Goal: Transaction & Acquisition: Purchase product/service

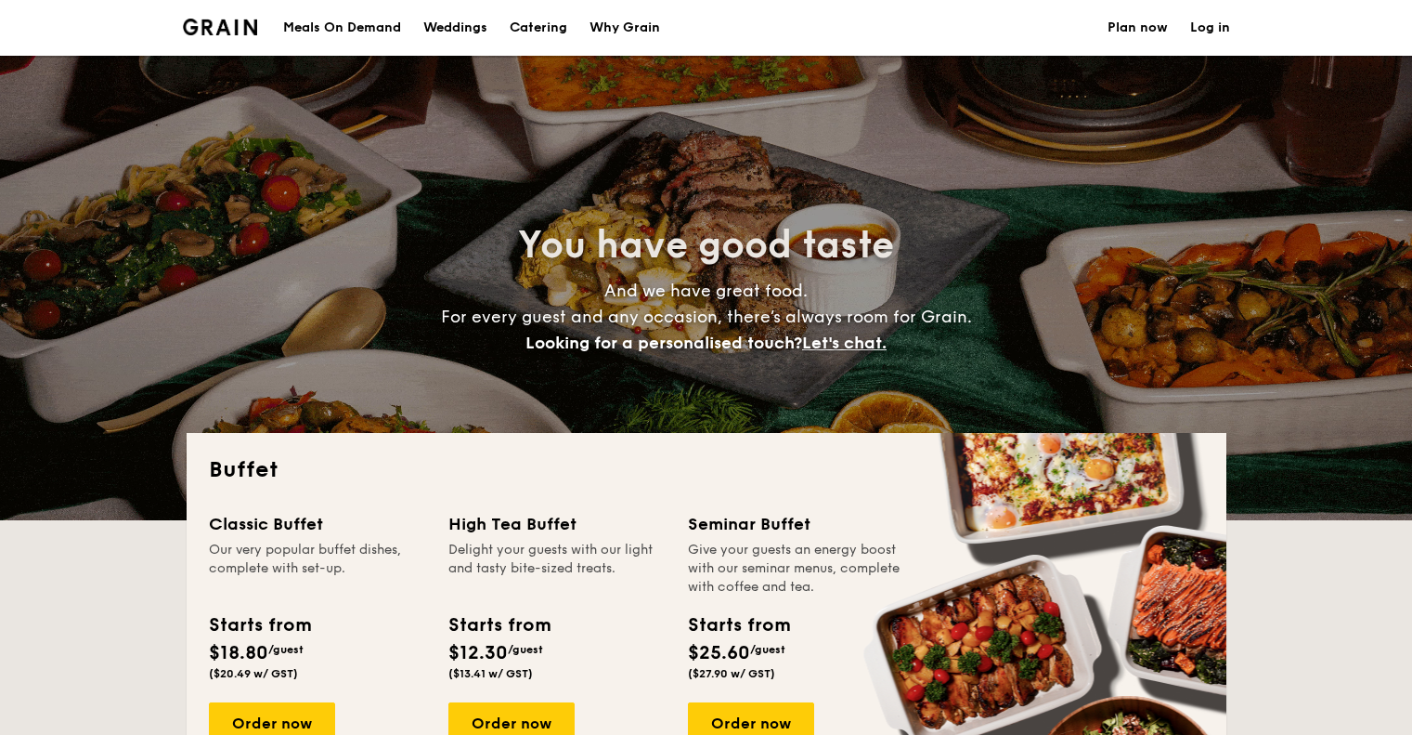
select select
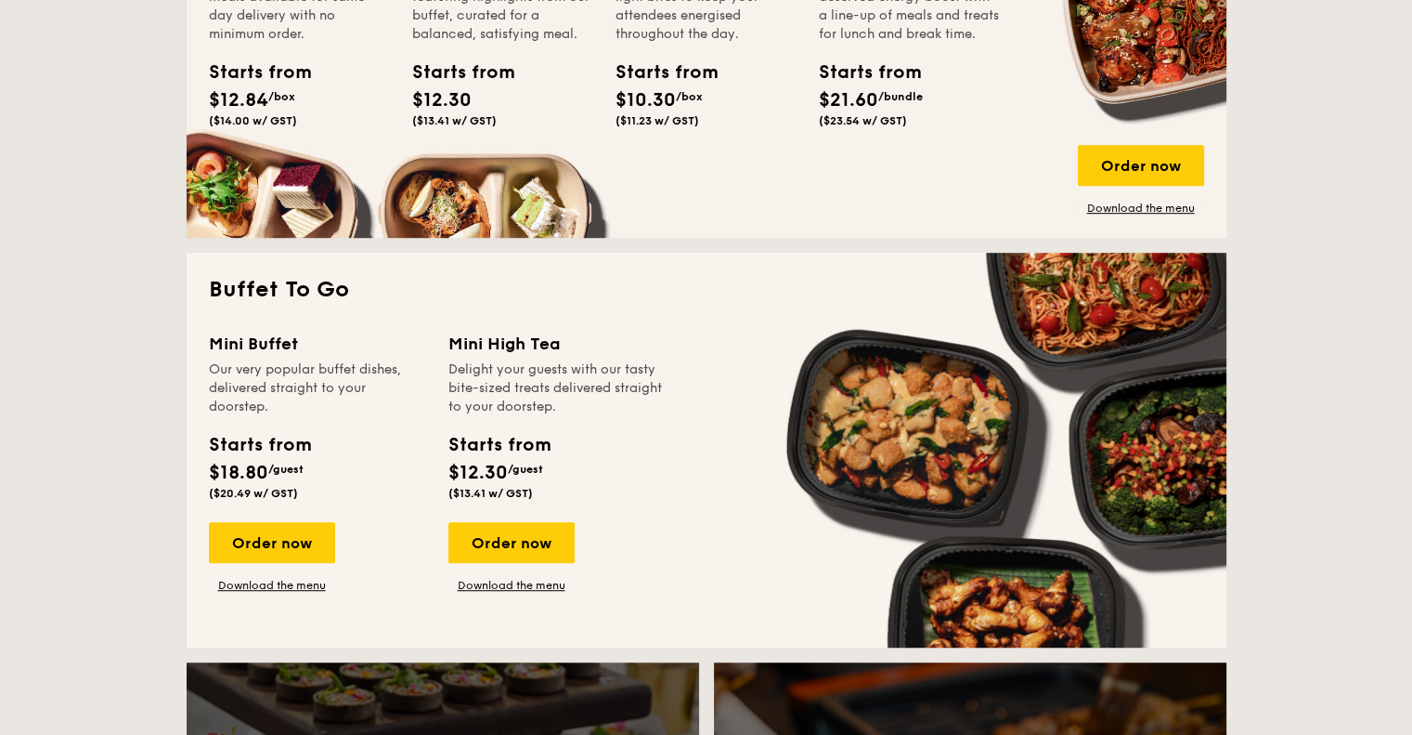
scroll to position [1022, 0]
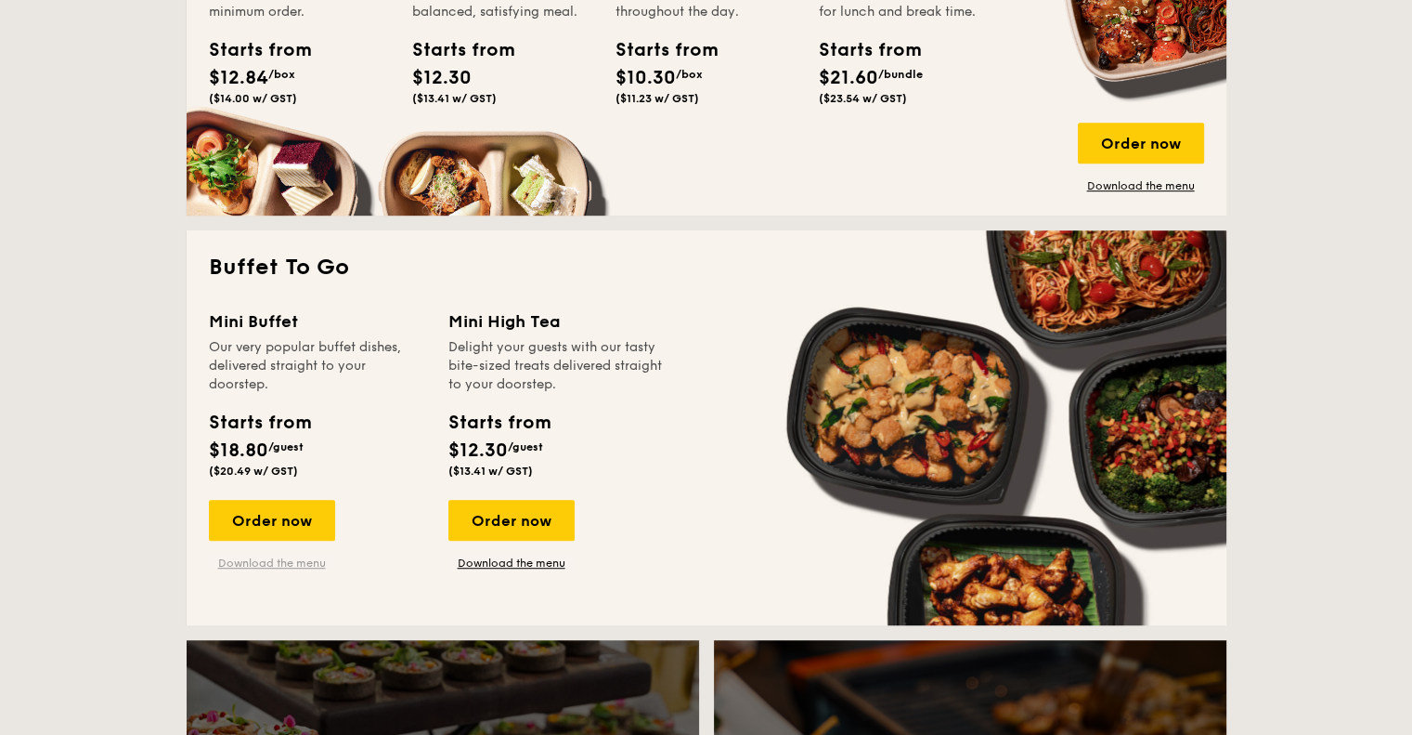
click at [297, 563] on link "Download the menu" at bounding box center [272, 562] width 126 height 15
click at [299, 517] on div "Order now" at bounding box center [272, 520] width 126 height 41
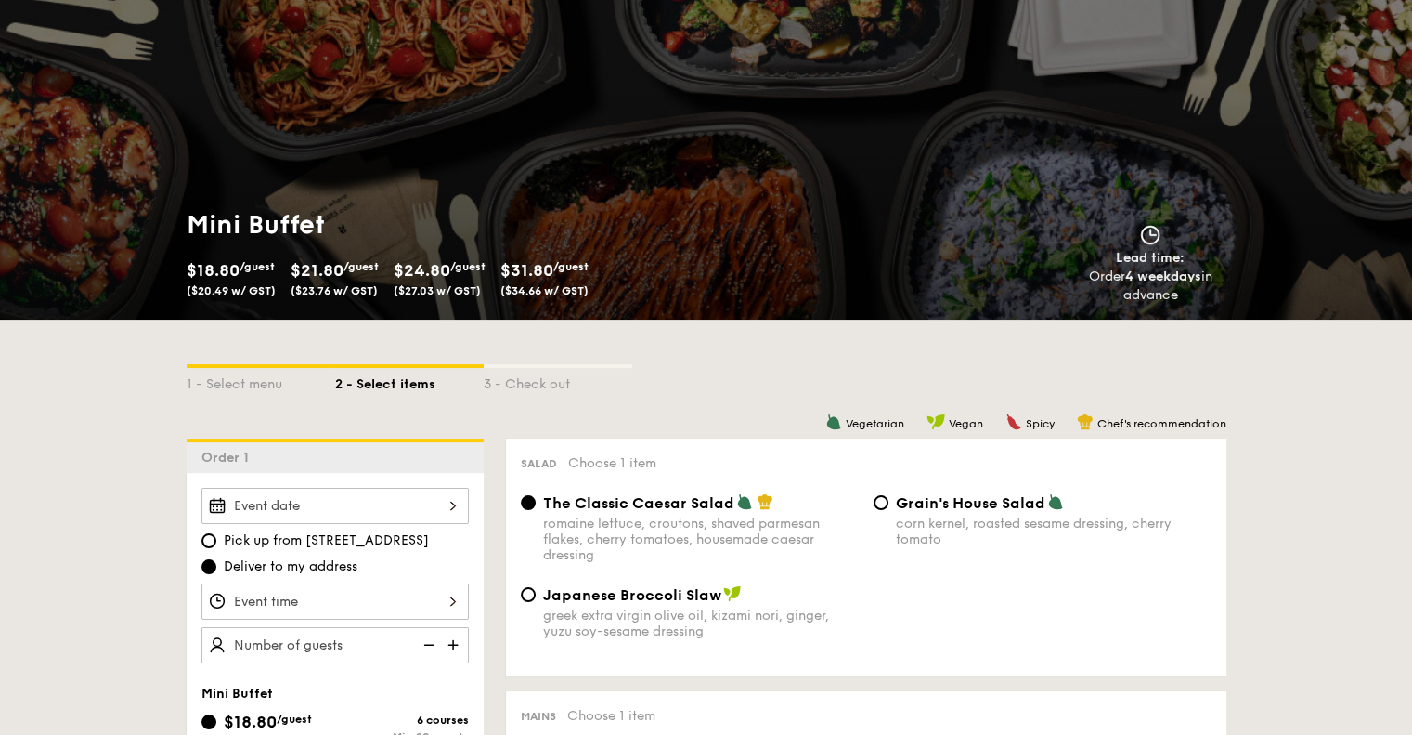
scroll to position [186, 0]
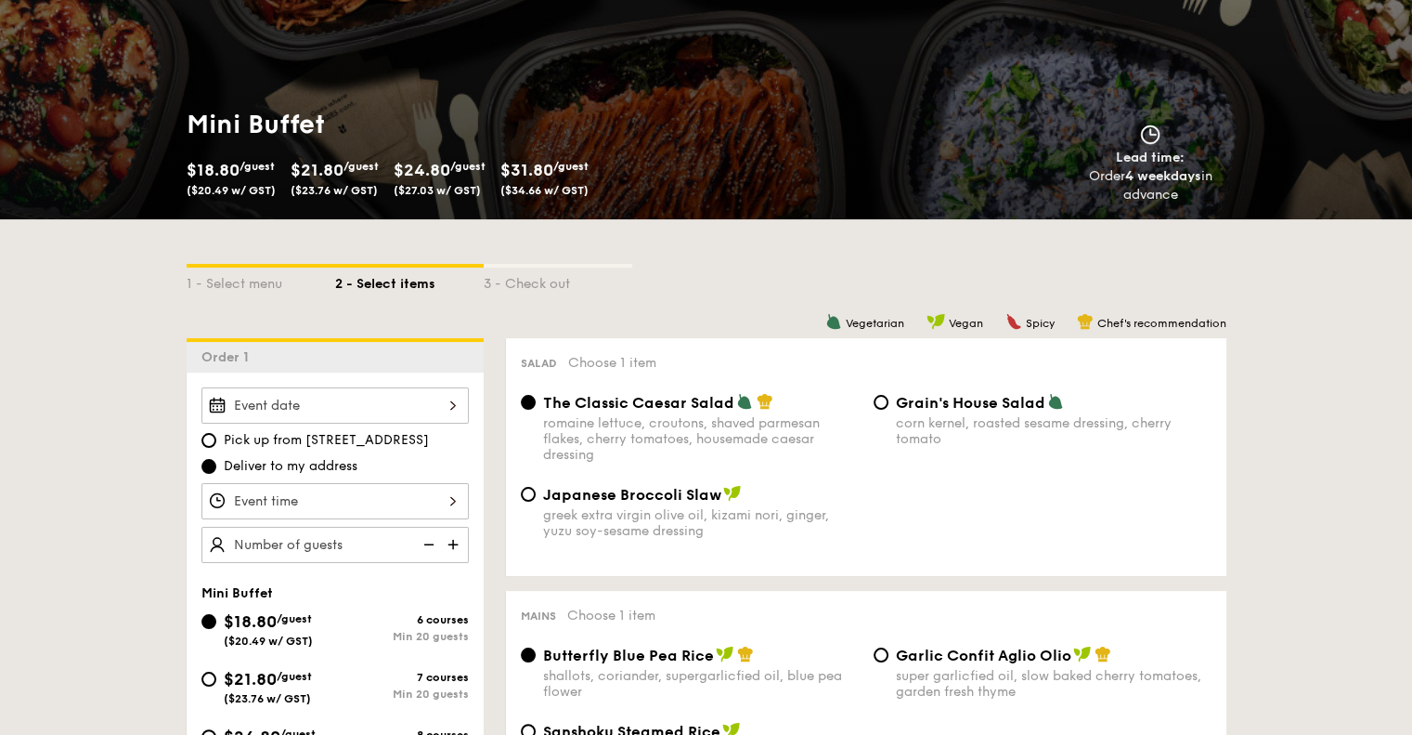
click at [292, 411] on div at bounding box center [335, 405] width 267 height 36
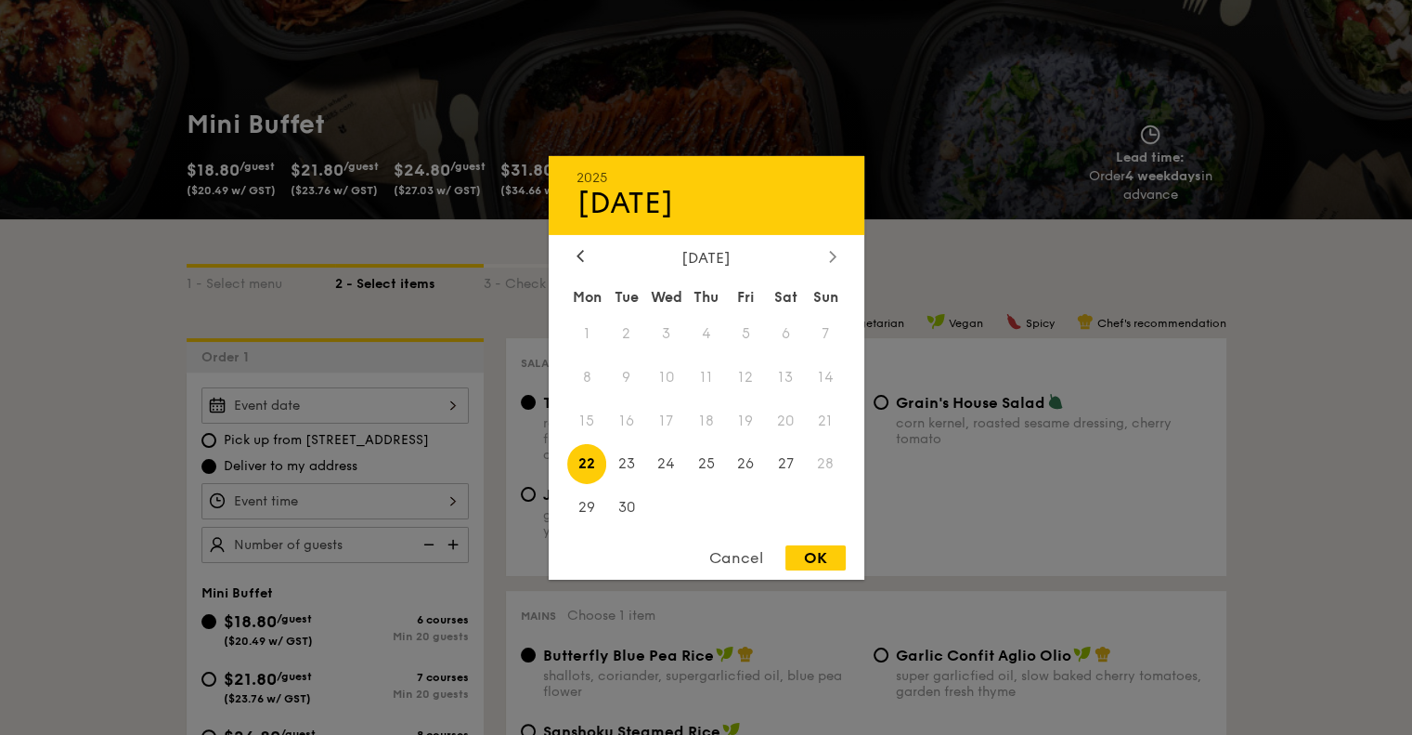
click at [827, 252] on div at bounding box center [833, 257] width 17 height 18
click at [781, 330] on span "4" at bounding box center [786, 333] width 40 height 40
click at [816, 557] on div "OK" at bounding box center [816, 557] width 60 height 25
type input "[DATE]"
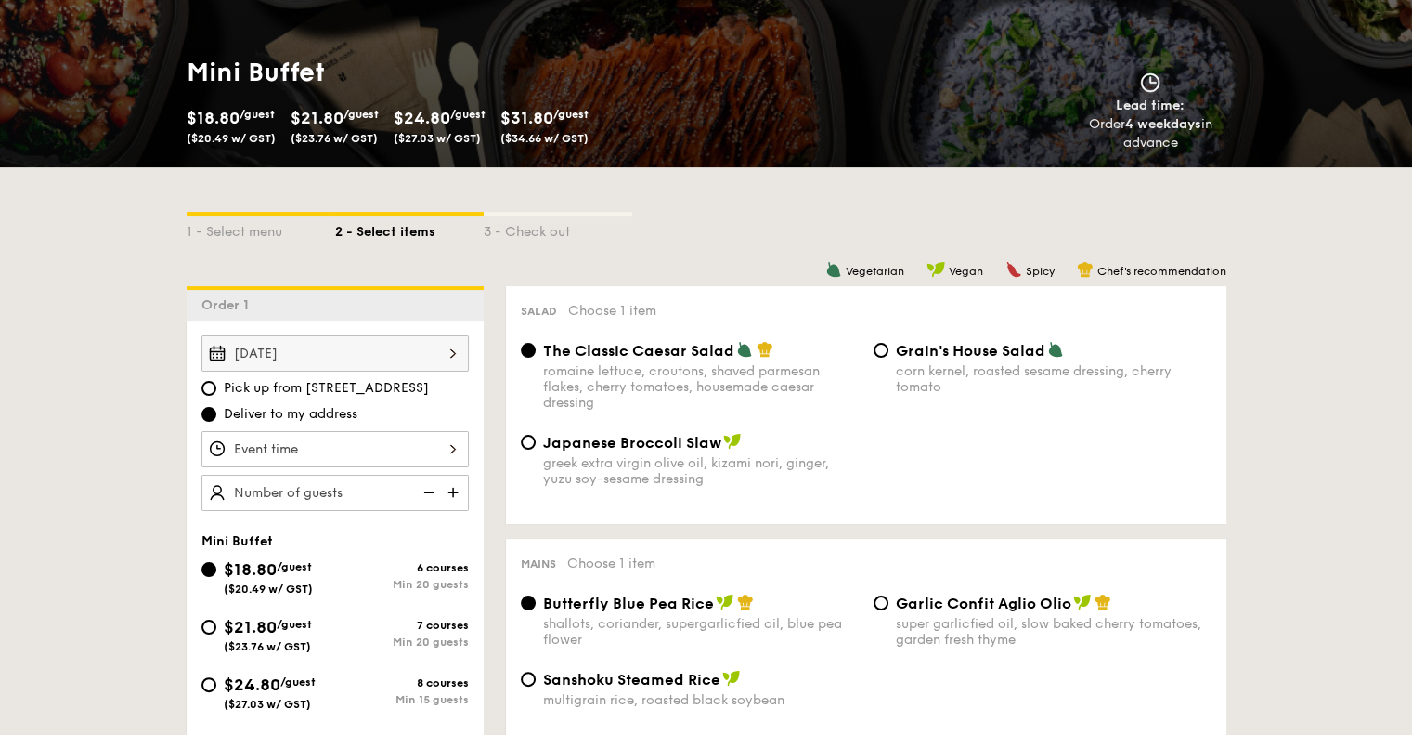
scroll to position [279, 0]
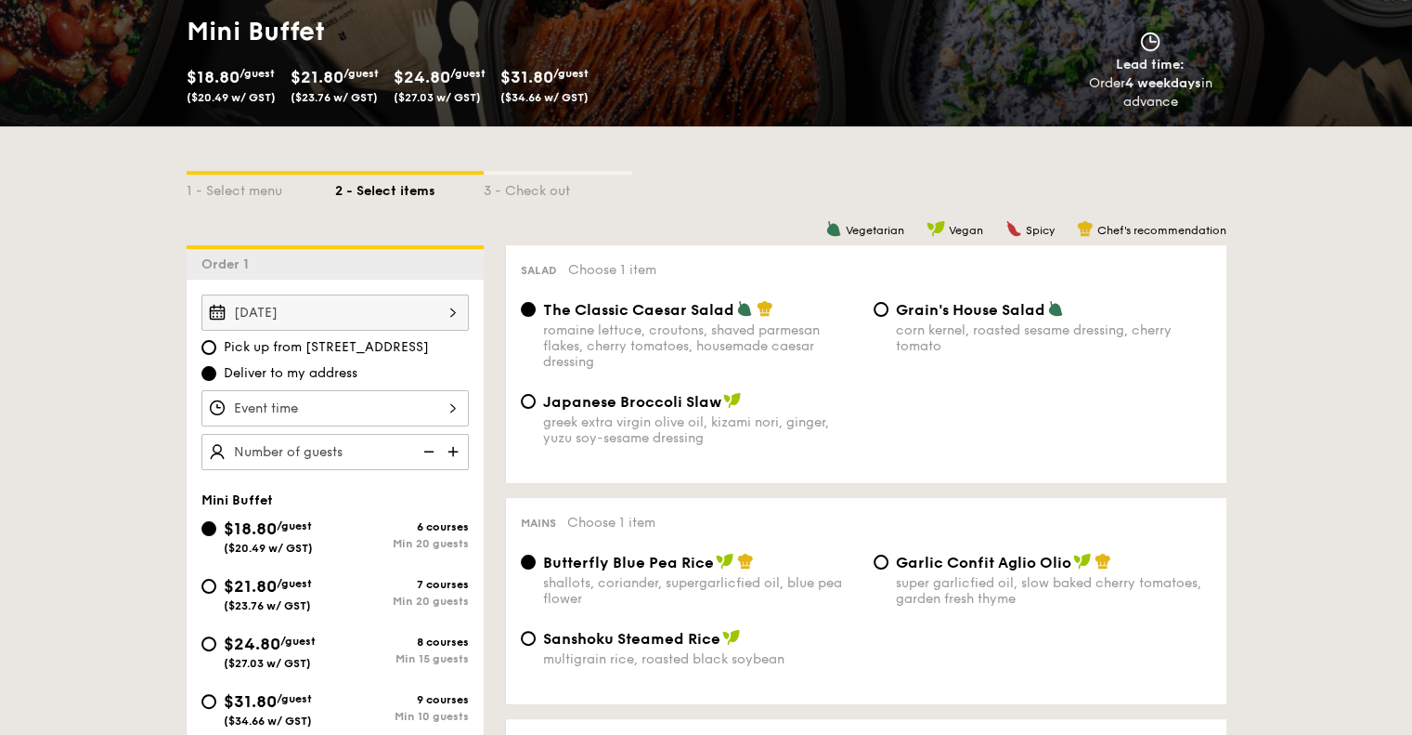
click at [387, 407] on div at bounding box center [335, 408] width 267 height 36
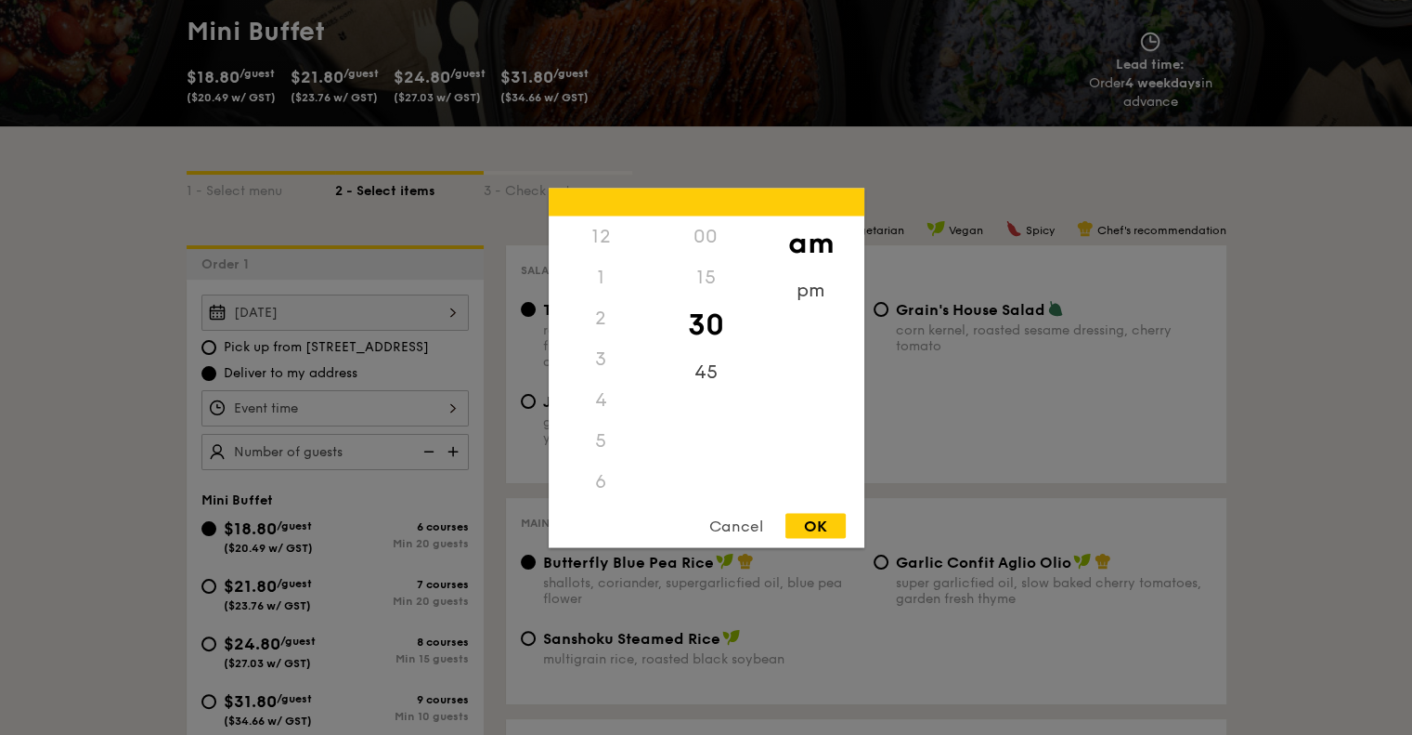
scroll to position [204, 0]
click at [803, 293] on div "pm" at bounding box center [811, 296] width 105 height 54
click at [599, 280] on div "6" at bounding box center [601, 283] width 105 height 54
click at [705, 281] on div "15" at bounding box center [706, 283] width 105 height 54
click at [819, 519] on div "OK" at bounding box center [816, 525] width 60 height 25
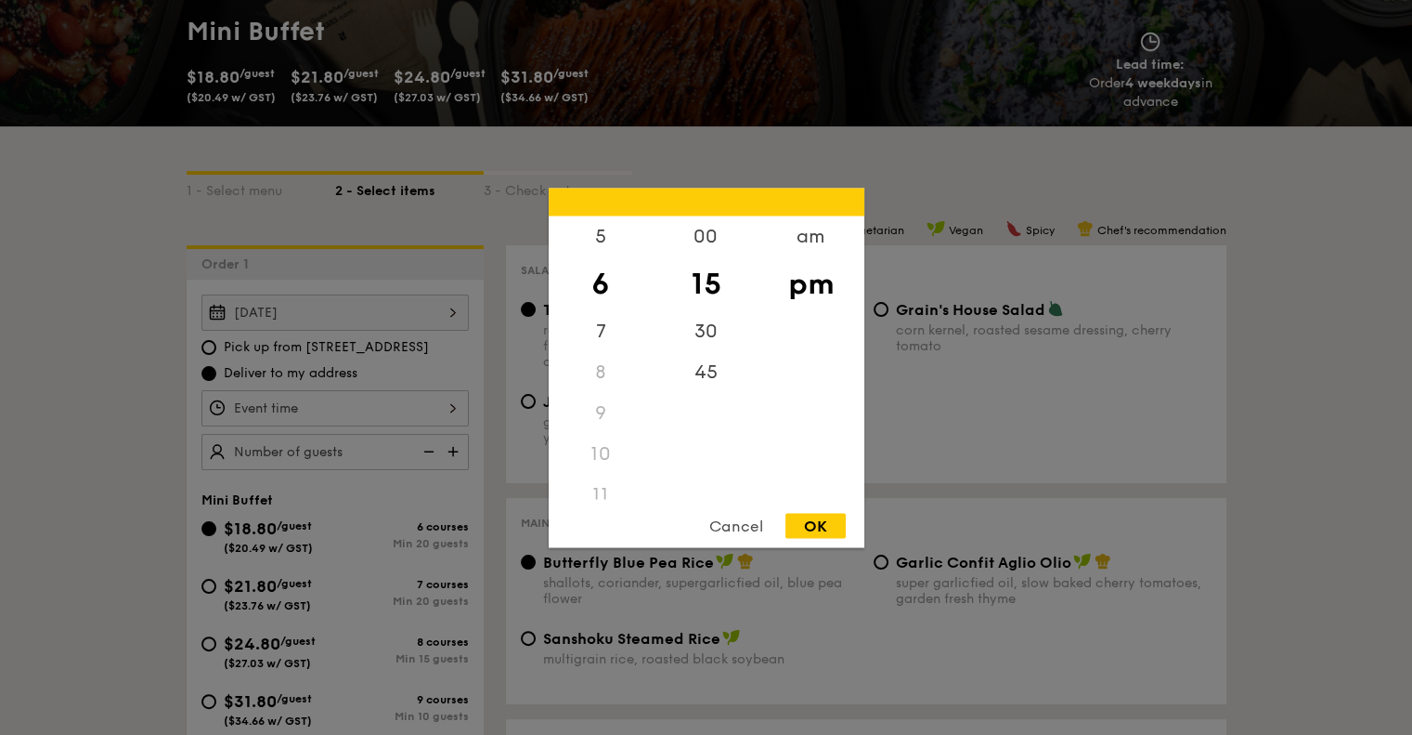
type input "6:15PM"
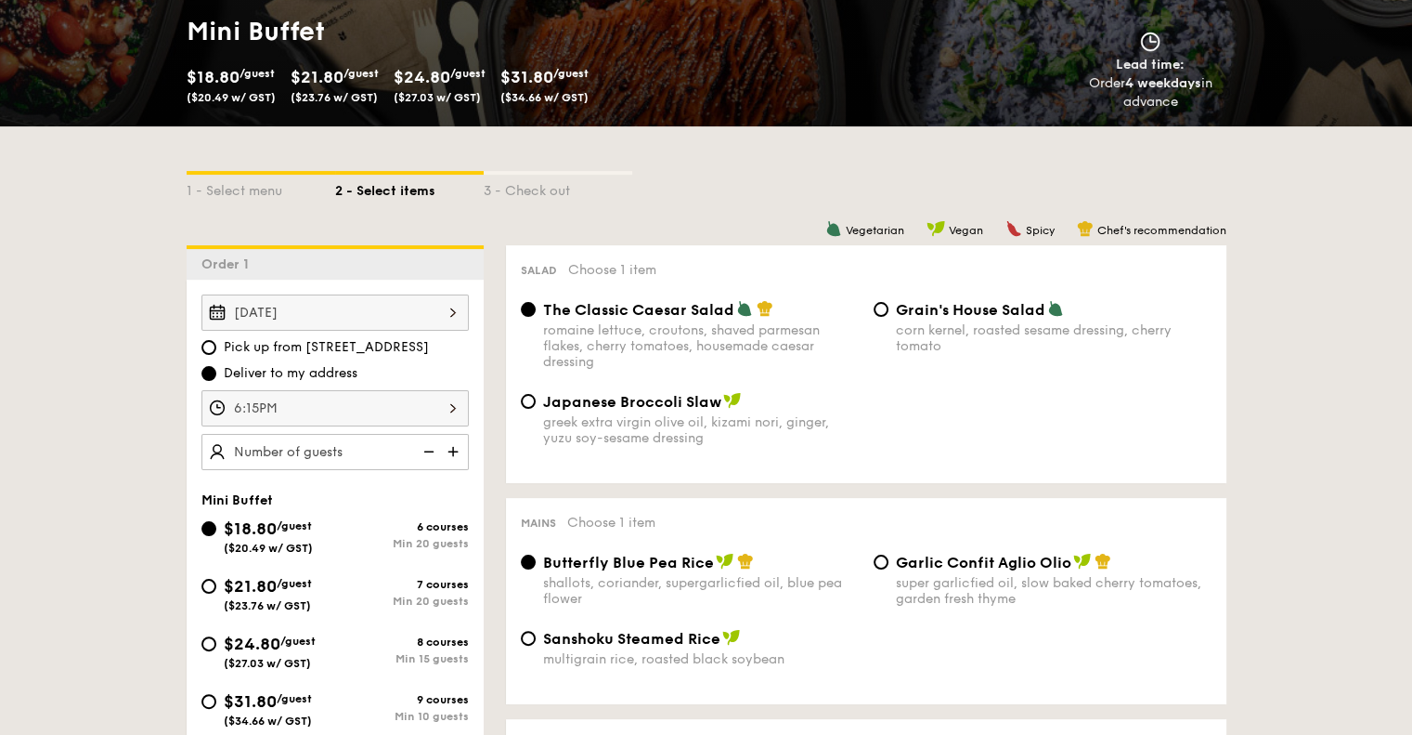
click at [453, 449] on img at bounding box center [455, 451] width 28 height 35
type input "20 guests"
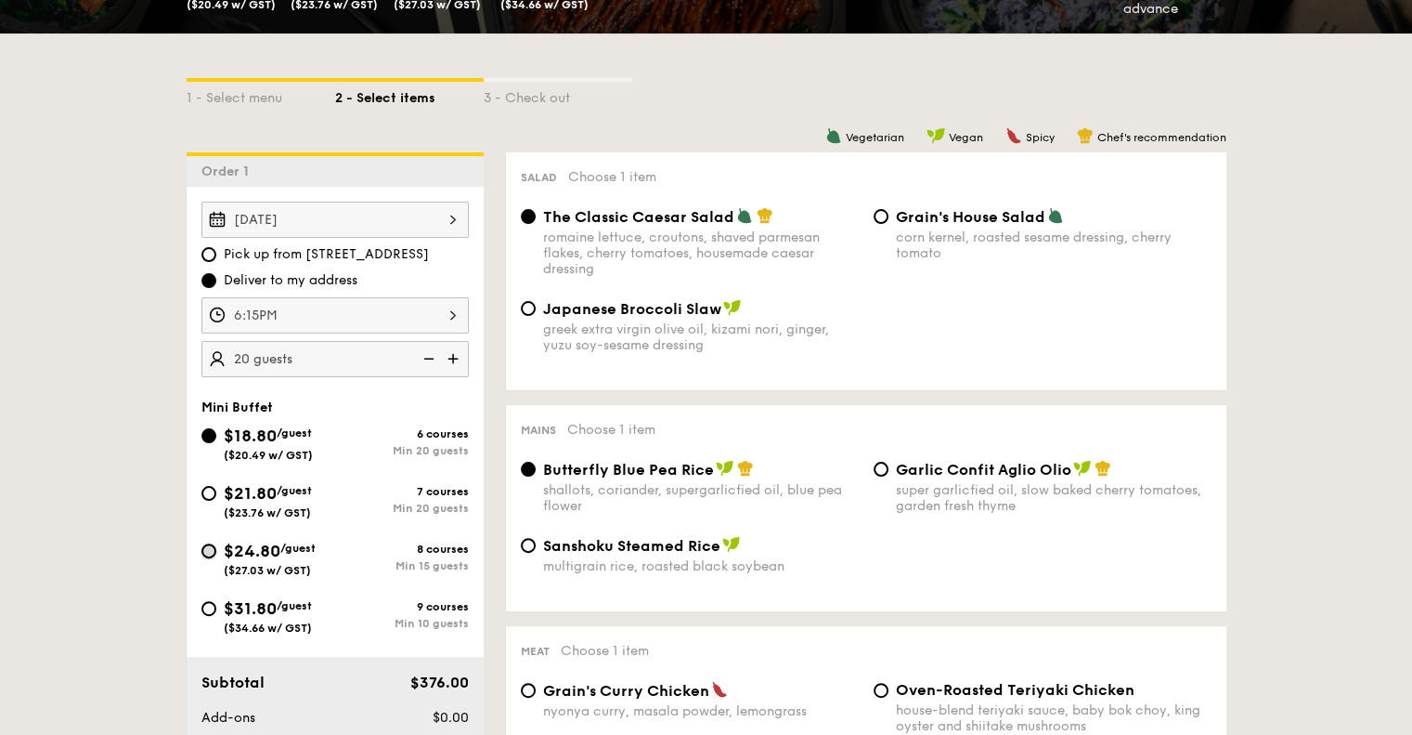
click at [204, 552] on input "$24.80 /guest ($27.03 w/ GST) 8 courses Min 15 guests" at bounding box center [209, 550] width 15 height 15
radio input "true"
radio input "false"
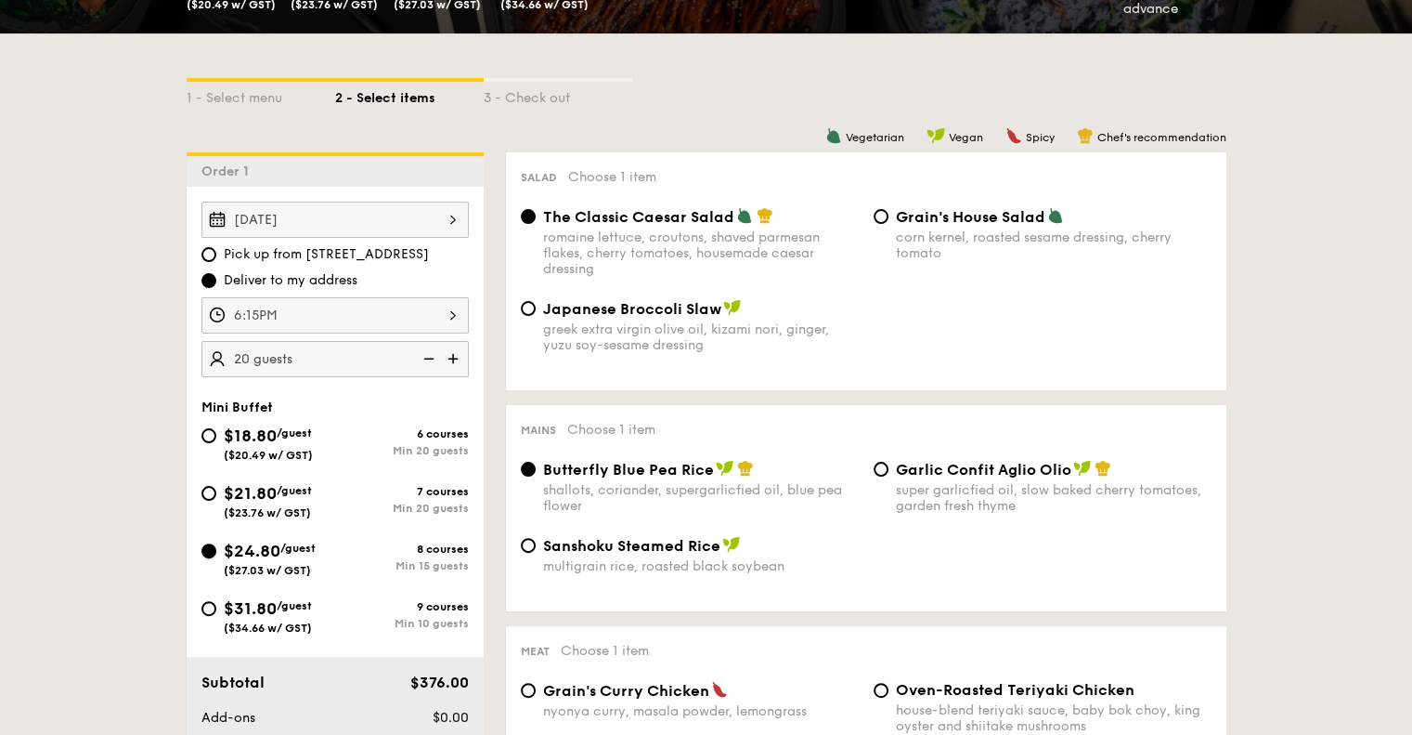
radio input "true"
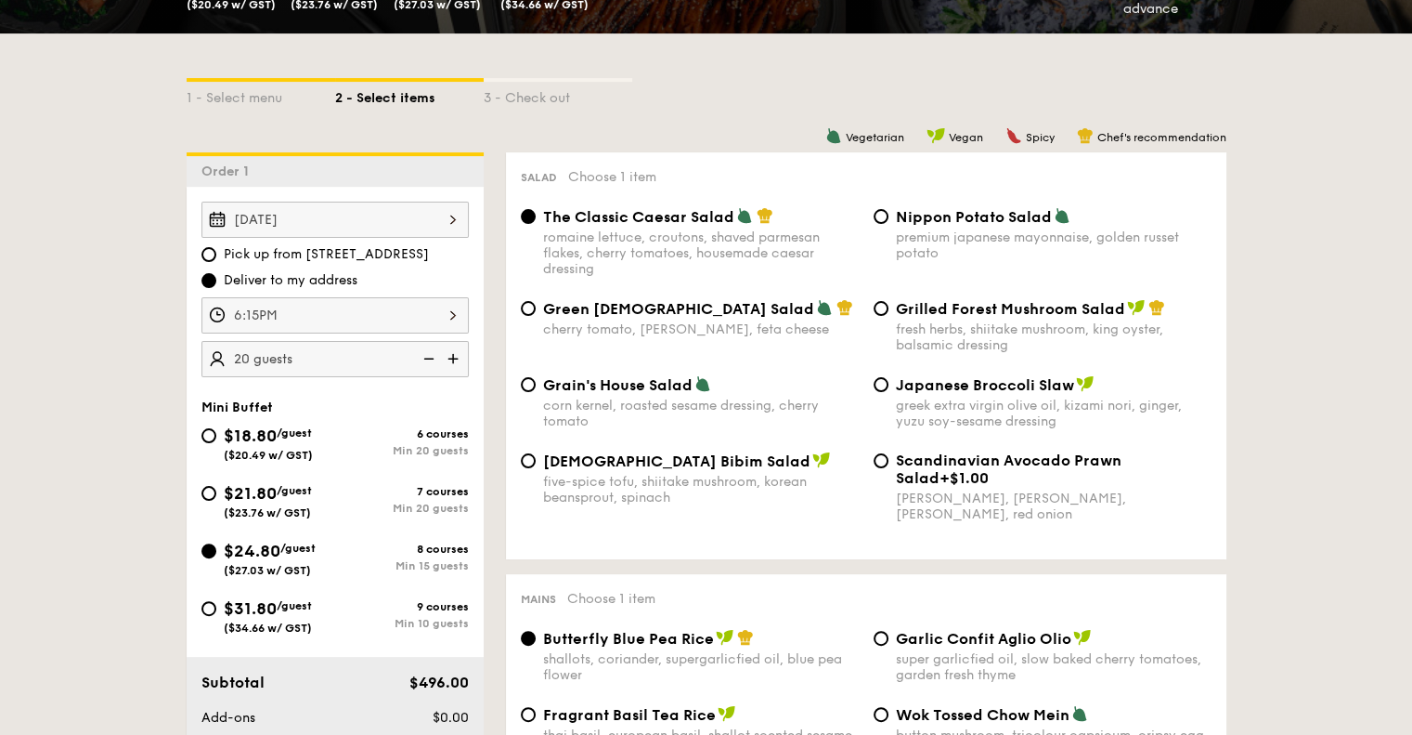
click at [417, 360] on img at bounding box center [427, 358] width 28 height 35
type input "15 guests"
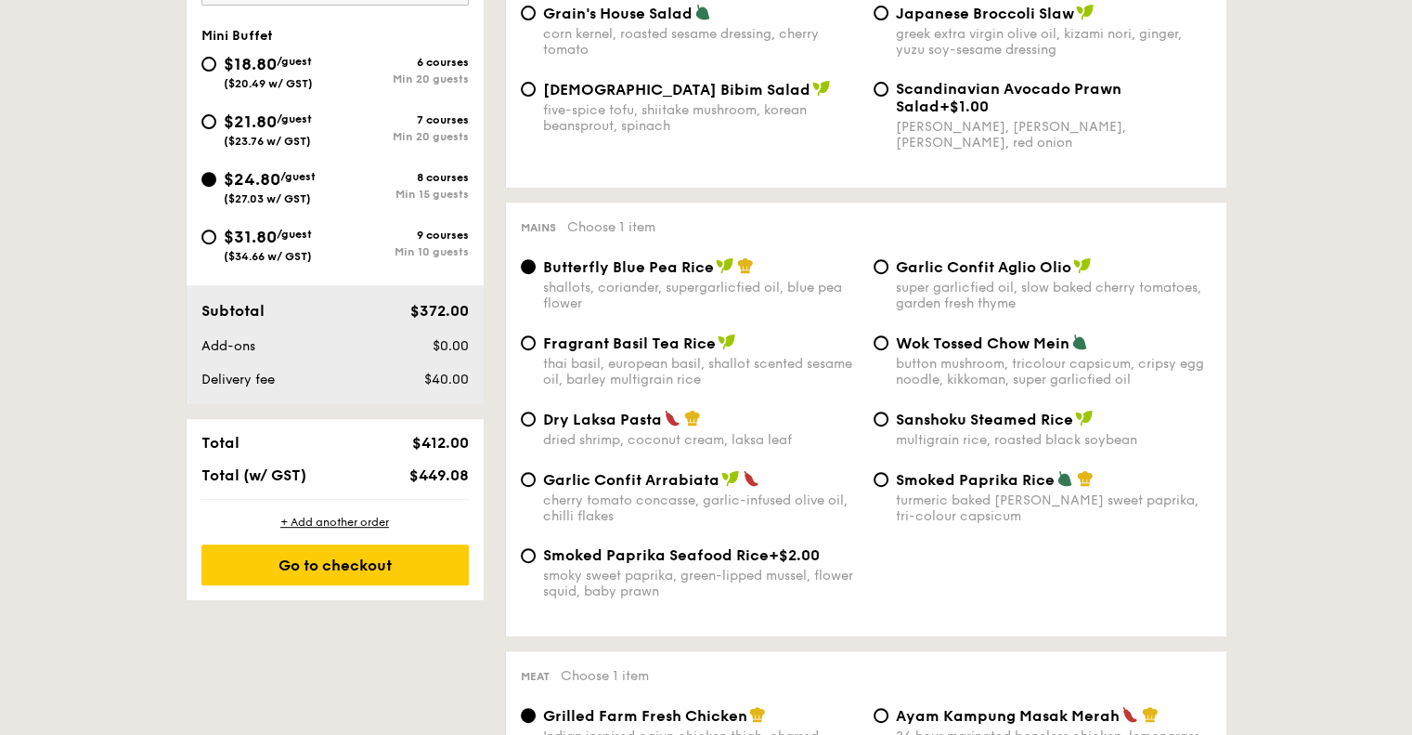
scroll to position [464, 0]
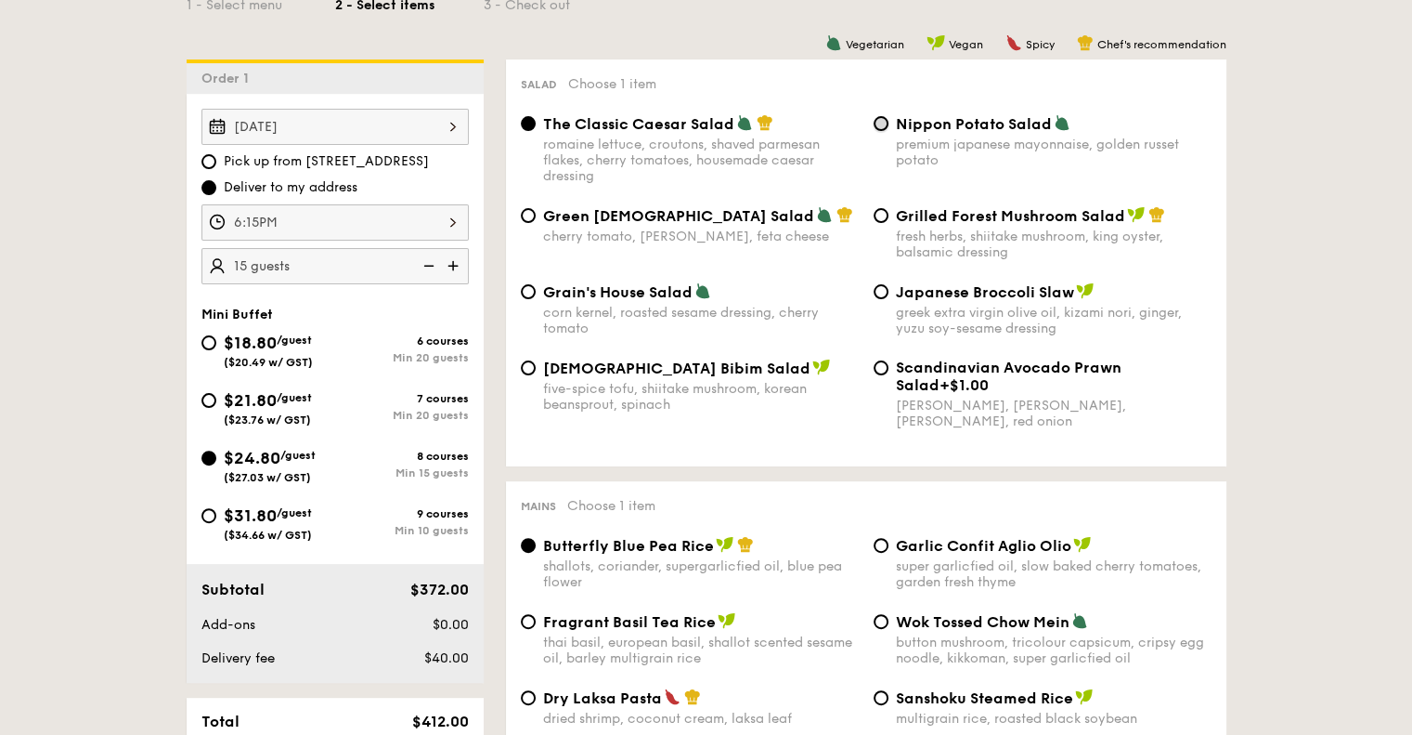
click at [887, 123] on input "Nippon Potato Salad premium japanese mayonnaise, golden russet potato" at bounding box center [881, 123] width 15 height 15
radio input "true"
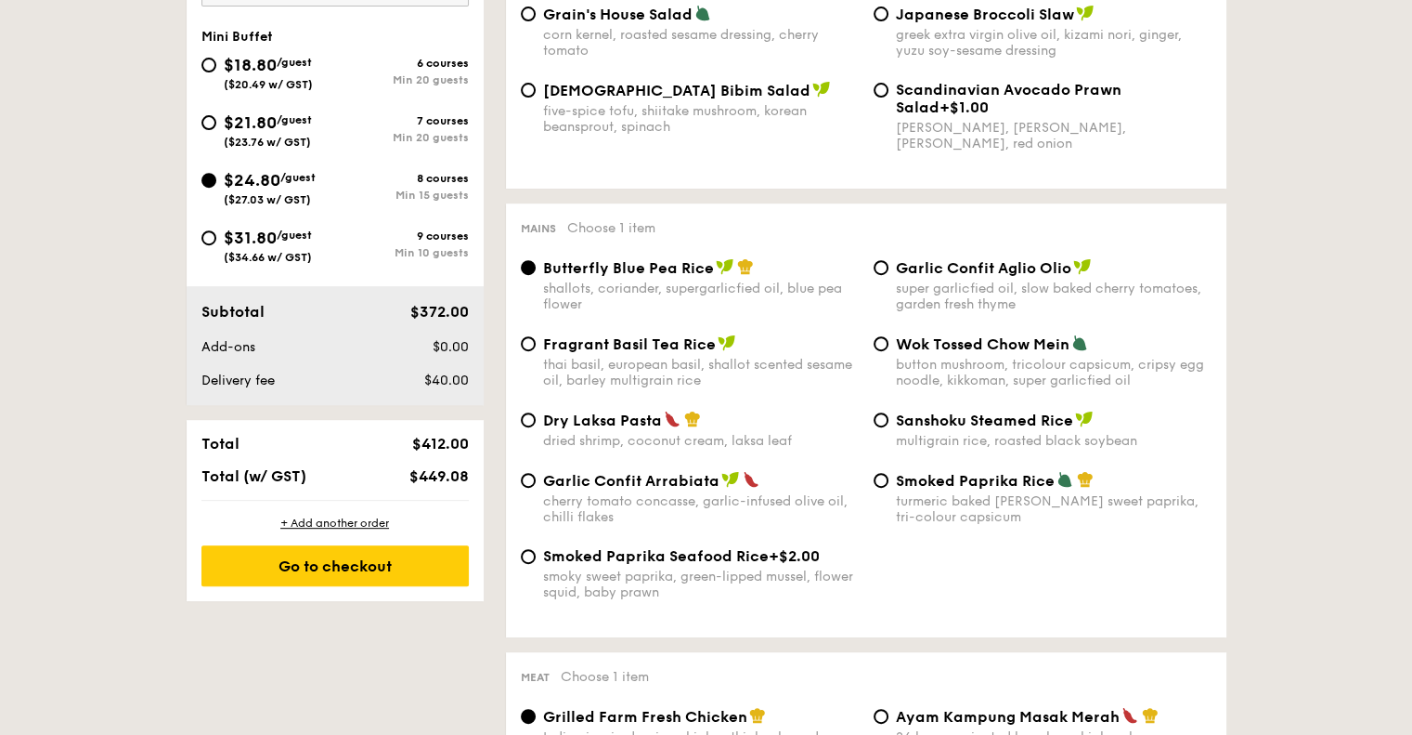
scroll to position [743, 0]
click at [893, 274] on div "Garlic Confit Aglio Olio super garlicfied oil, slow baked cherry tomatoes, gard…" at bounding box center [1042, 284] width 353 height 54
click at [887, 274] on input "Garlic Confit Aglio Olio super garlicfied oil, slow baked cherry tomatoes, gard…" at bounding box center [881, 266] width 15 height 15
radio input "true"
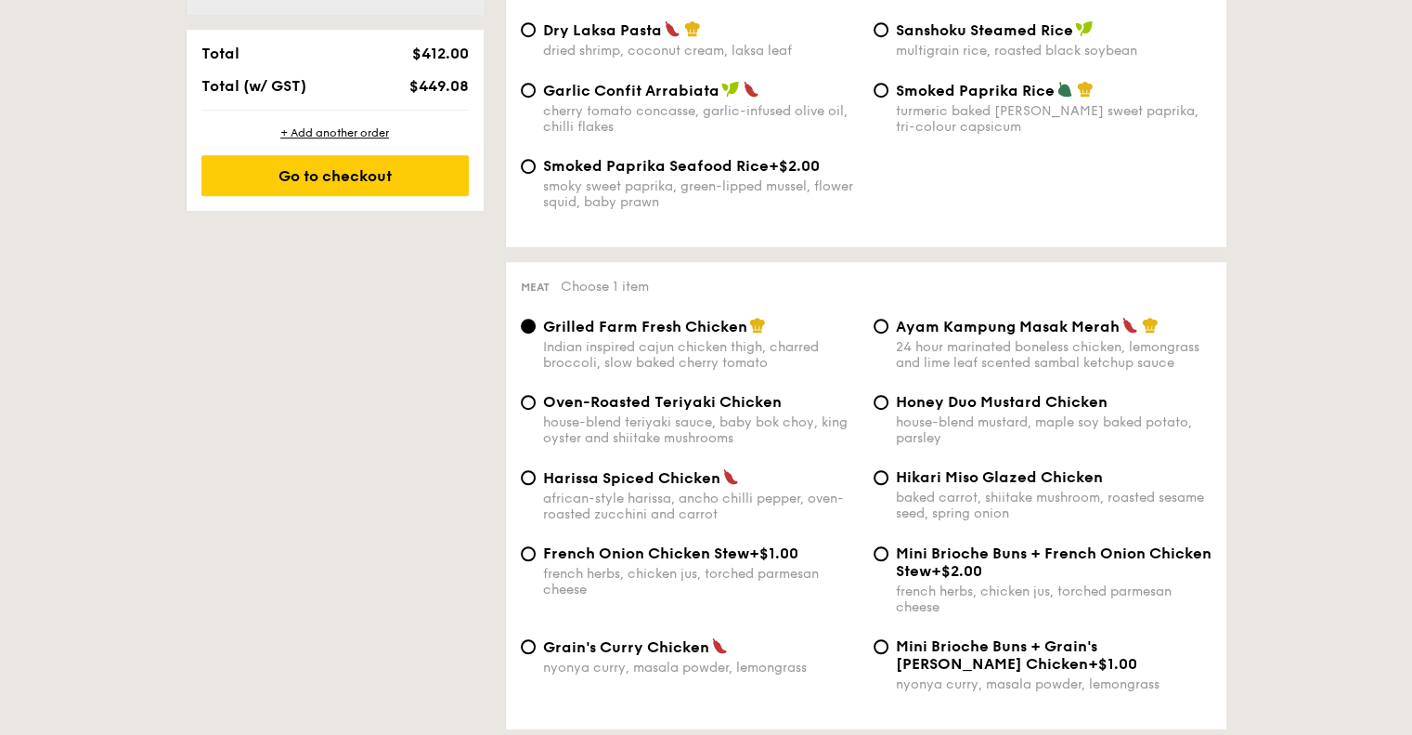
scroll to position [1207, 0]
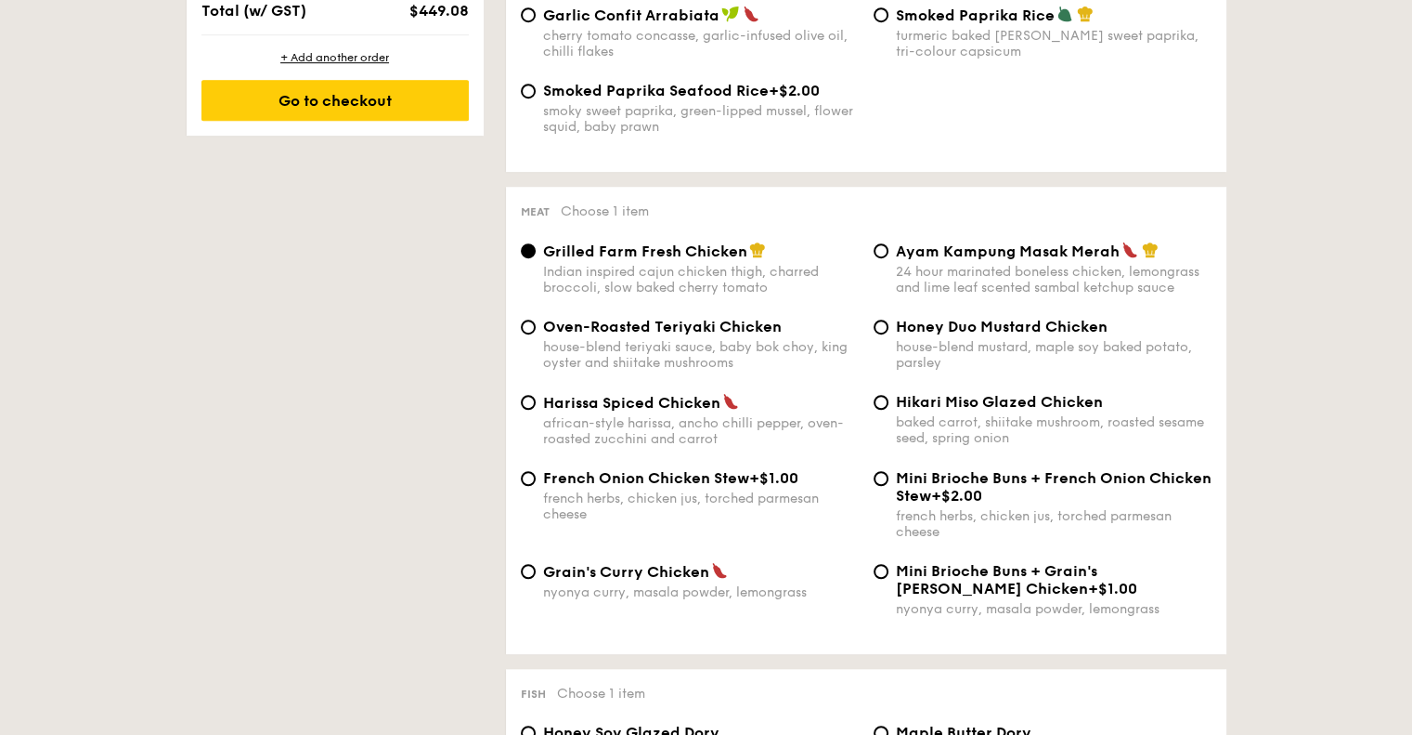
click at [695, 335] on span "Oven-Roasted Teriyaki Chicken" at bounding box center [662, 327] width 239 height 18
click at [536, 334] on input "Oven-Roasted Teriyaki Chicken house-blend teriyaki sauce, baby bok choy, king o…" at bounding box center [528, 326] width 15 height 15
radio input "true"
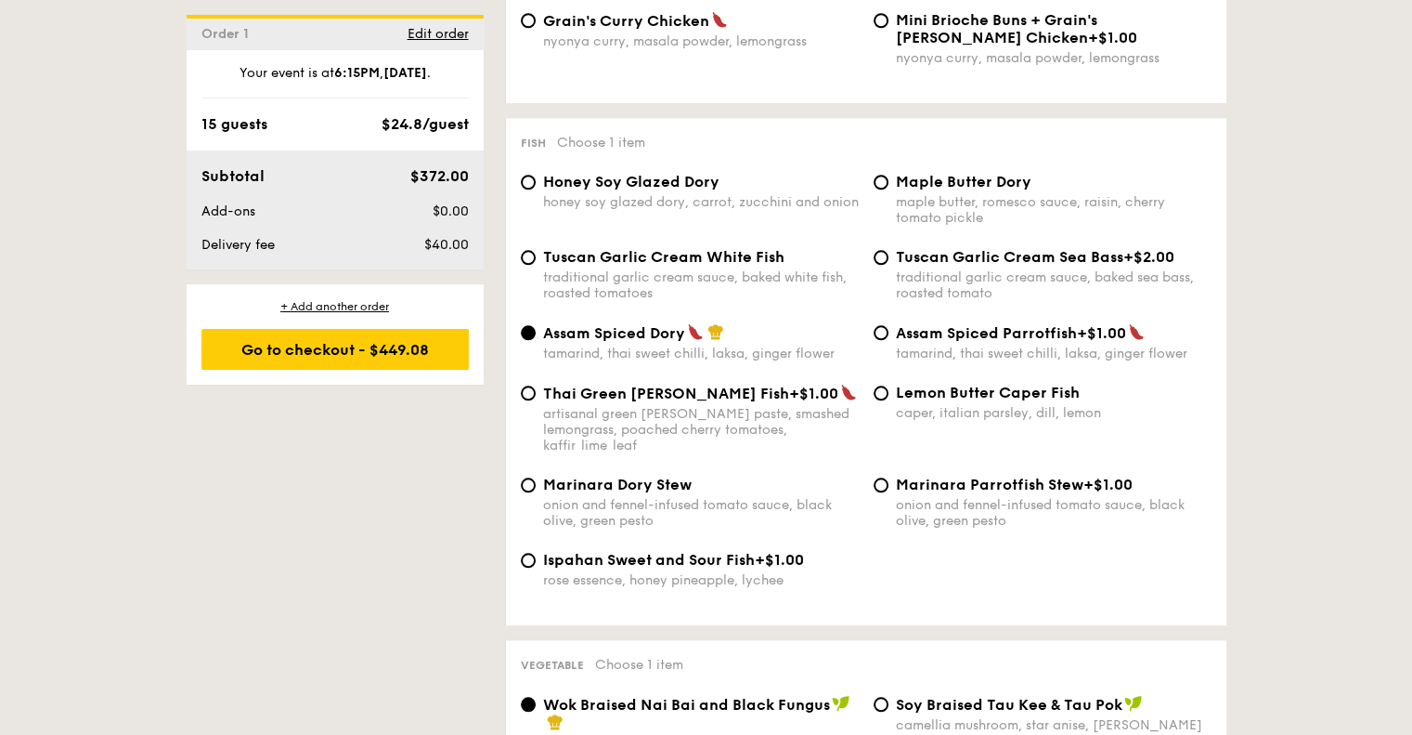
scroll to position [1764, 0]
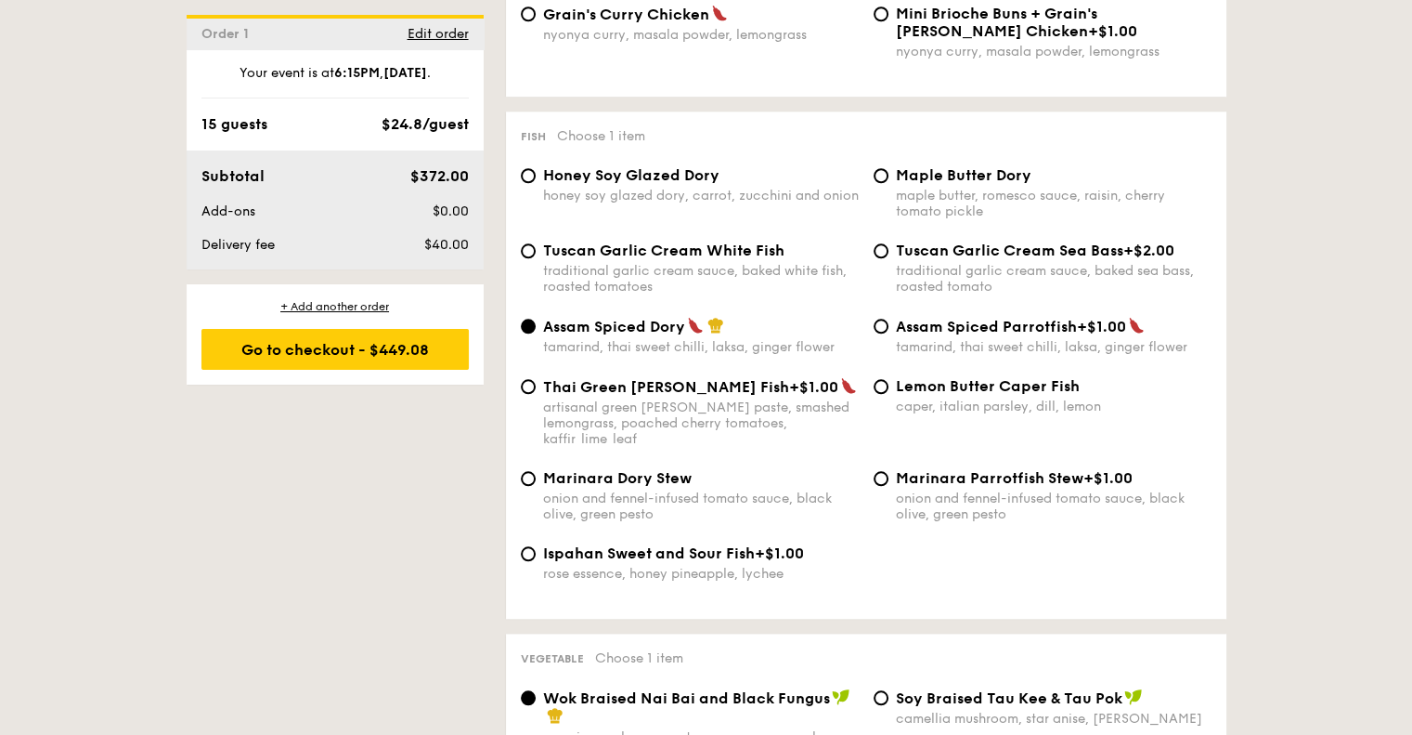
click at [643, 335] on span "Assam Spiced Dory" at bounding box center [614, 327] width 142 height 18
click at [536, 333] on input "Assam Spiced Dory tamarind, thai sweet chilli, laksa, ginger flower" at bounding box center [528, 326] width 15 height 15
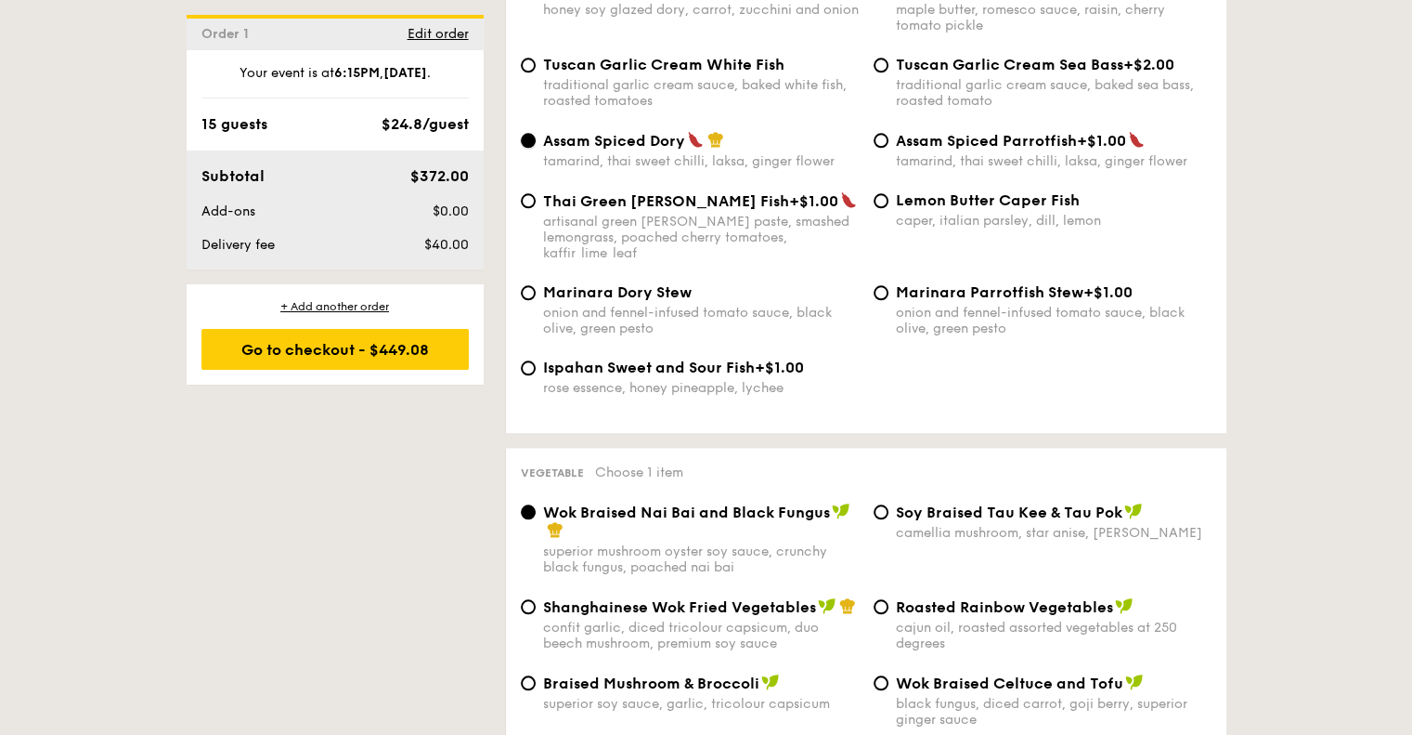
scroll to position [2229, 0]
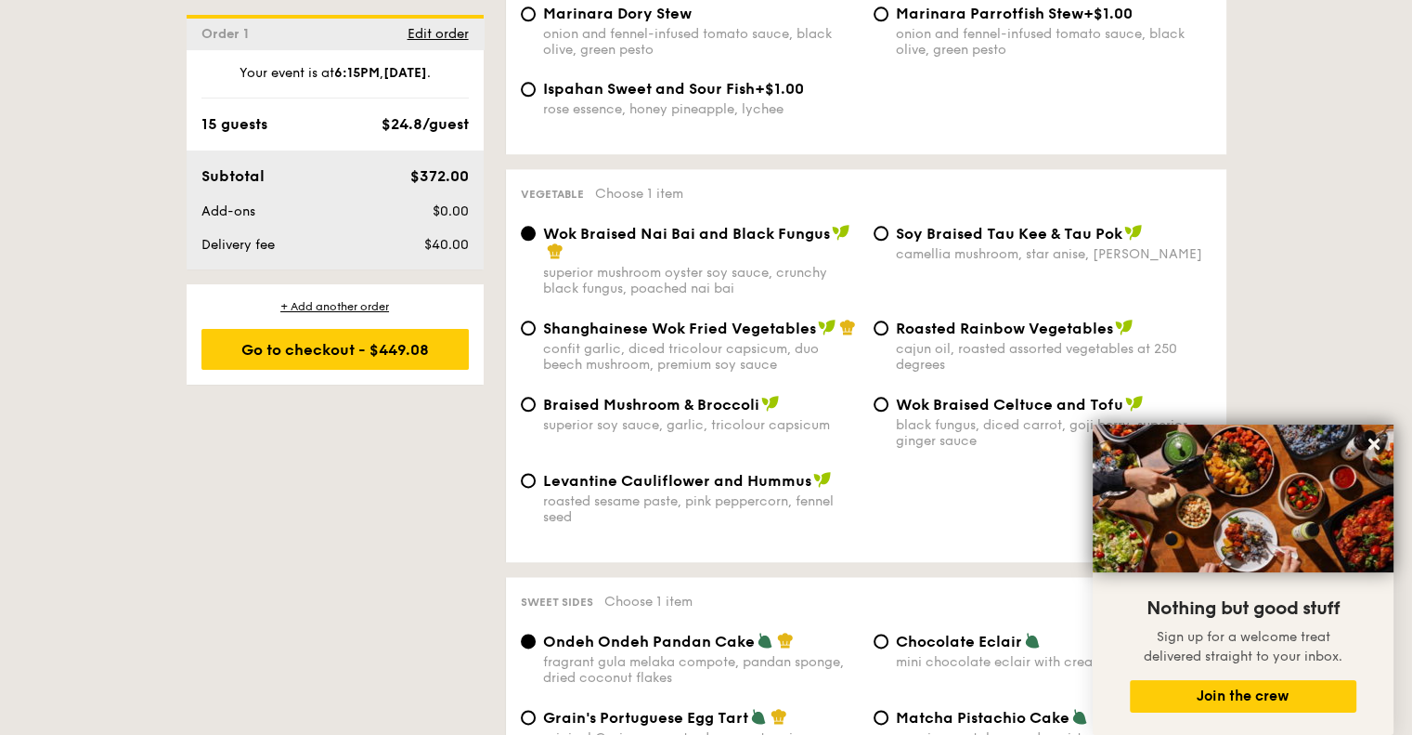
click at [733, 413] on span "Braised Mushroom & Broccoli" at bounding box center [651, 405] width 216 height 18
click at [536, 411] on input "Braised Mushroom & Broccoli superior soy sauce, garlic, tricolour capsicum" at bounding box center [528, 404] width 15 height 15
radio input "true"
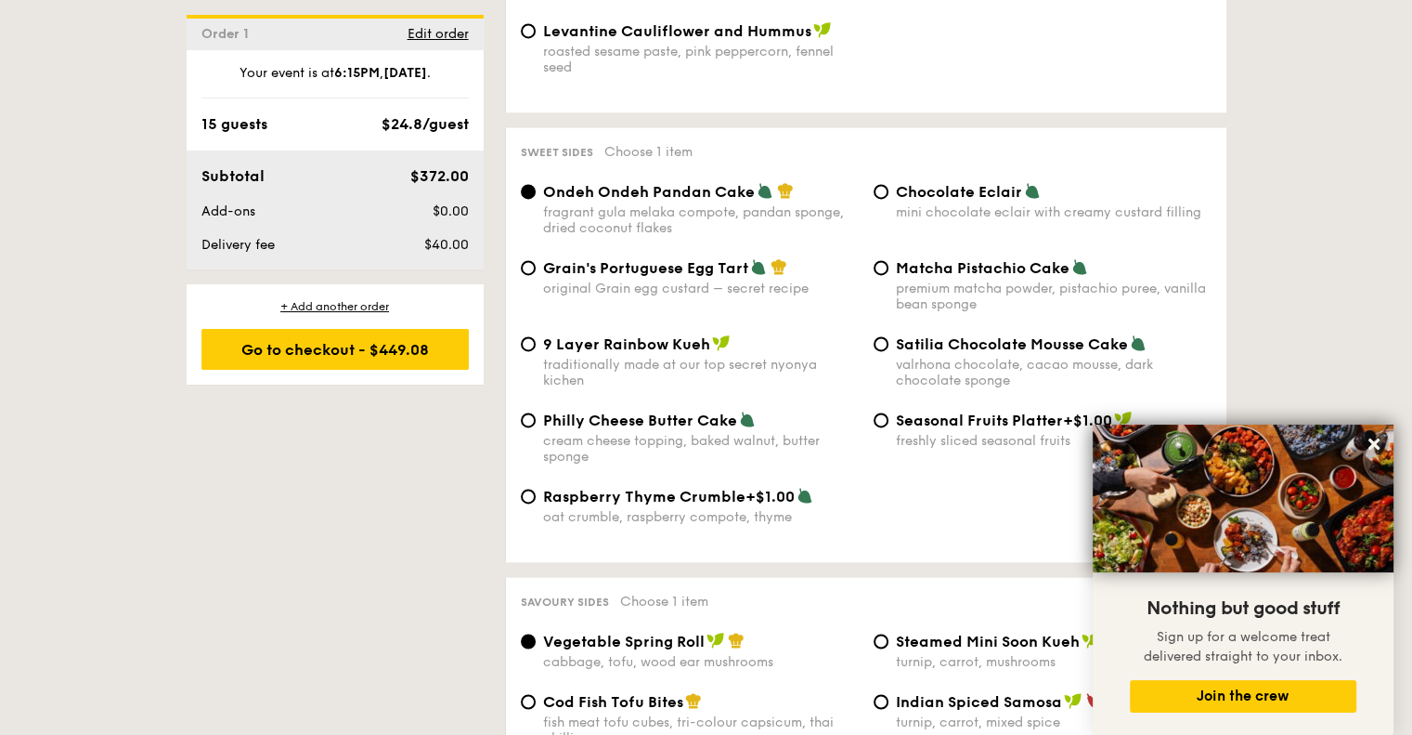
scroll to position [2693, 0]
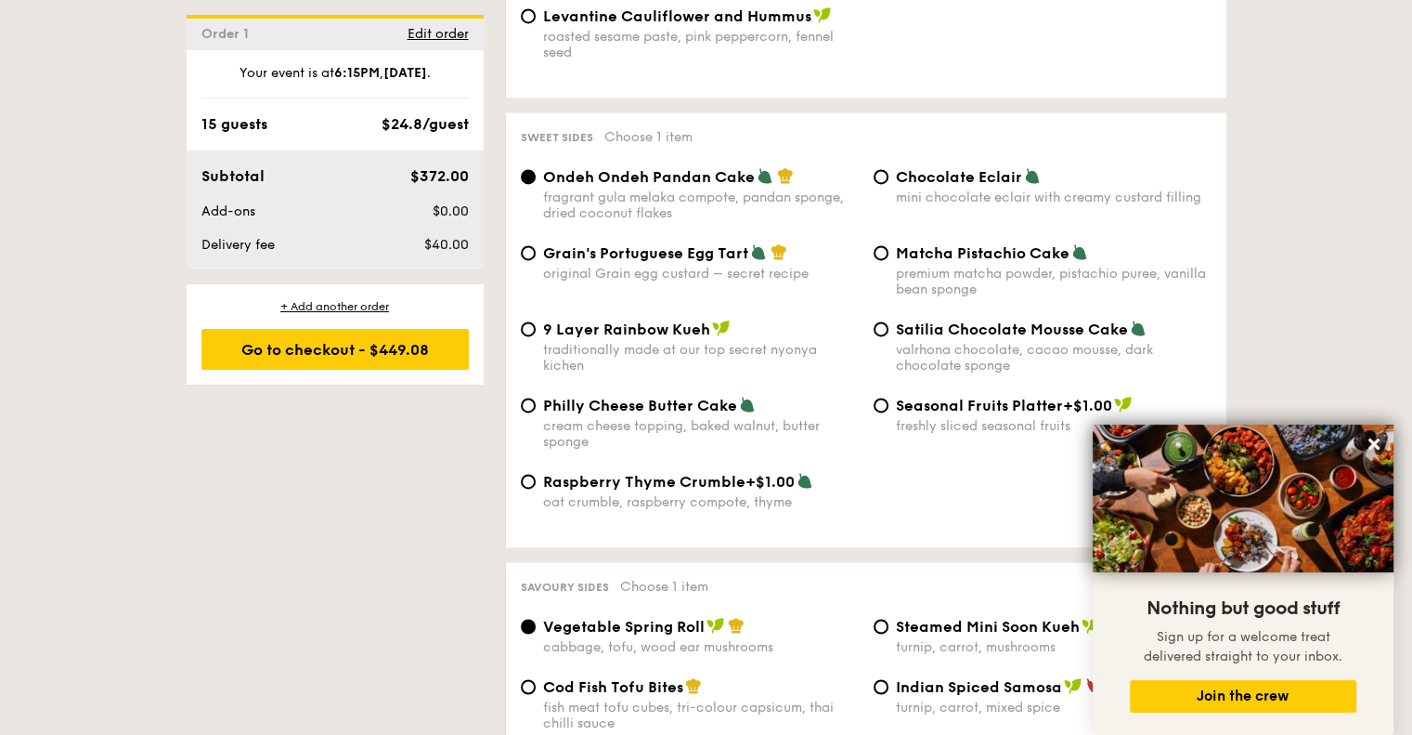
click at [698, 262] on span "Grain's Portuguese Egg Tart" at bounding box center [645, 253] width 205 height 18
click at [536, 260] on input "Grain's Portuguese Egg Tart original Grain egg custard – secret recipe" at bounding box center [528, 252] width 15 height 15
radio input "true"
click at [702, 186] on span "Ondeh Ondeh Pandan Cake" at bounding box center [649, 177] width 212 height 18
click at [536, 184] on input "Ondeh Ondeh Pandan Cake fragrant [PERSON_NAME] melaka compote, pandan sponge, d…" at bounding box center [528, 176] width 15 height 15
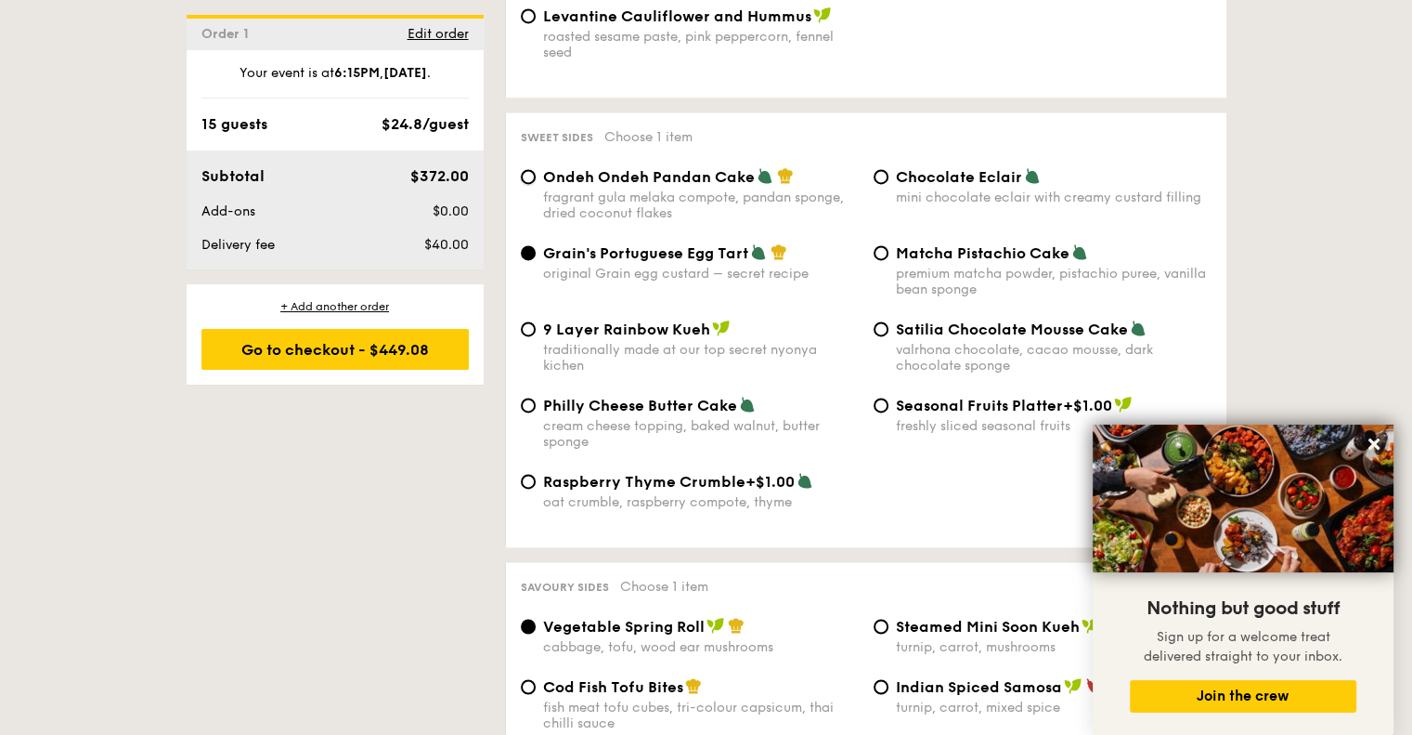
radio input "true"
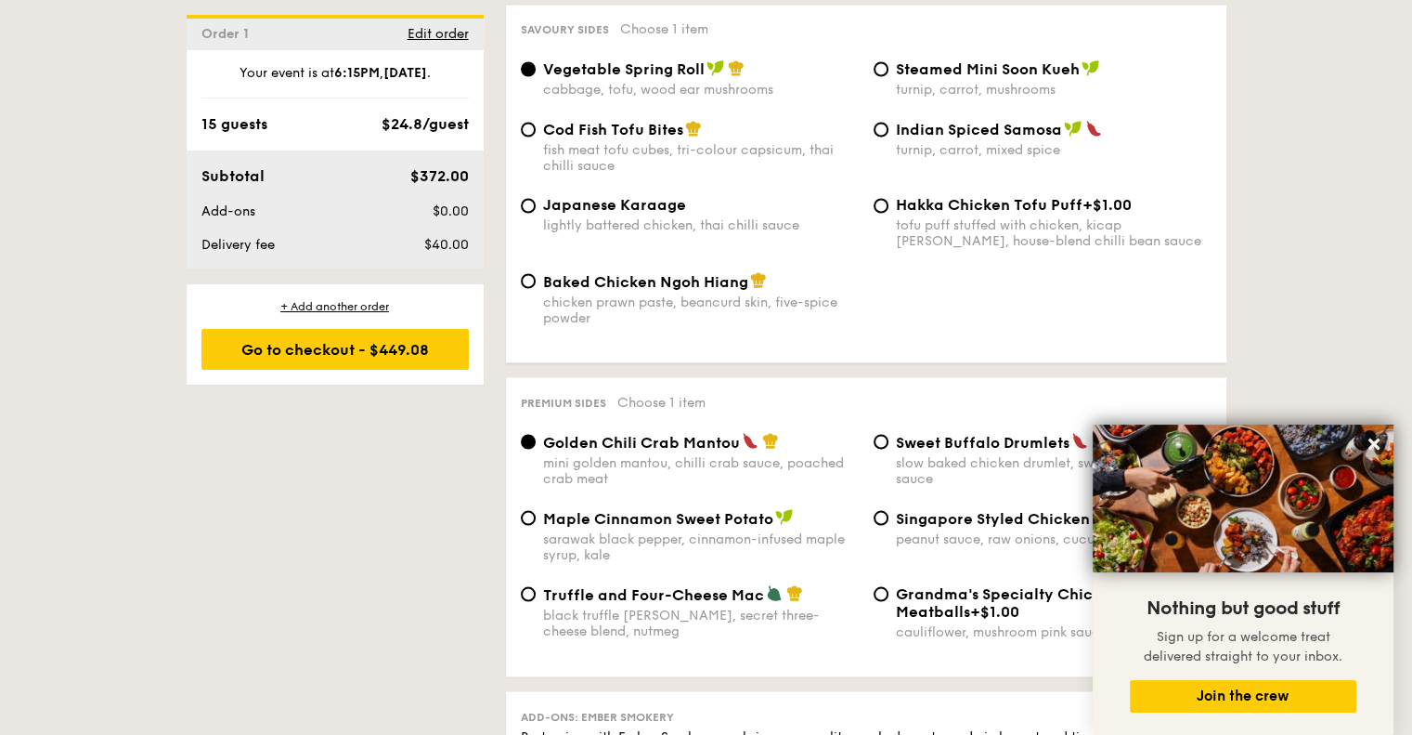
scroll to position [3157, 0]
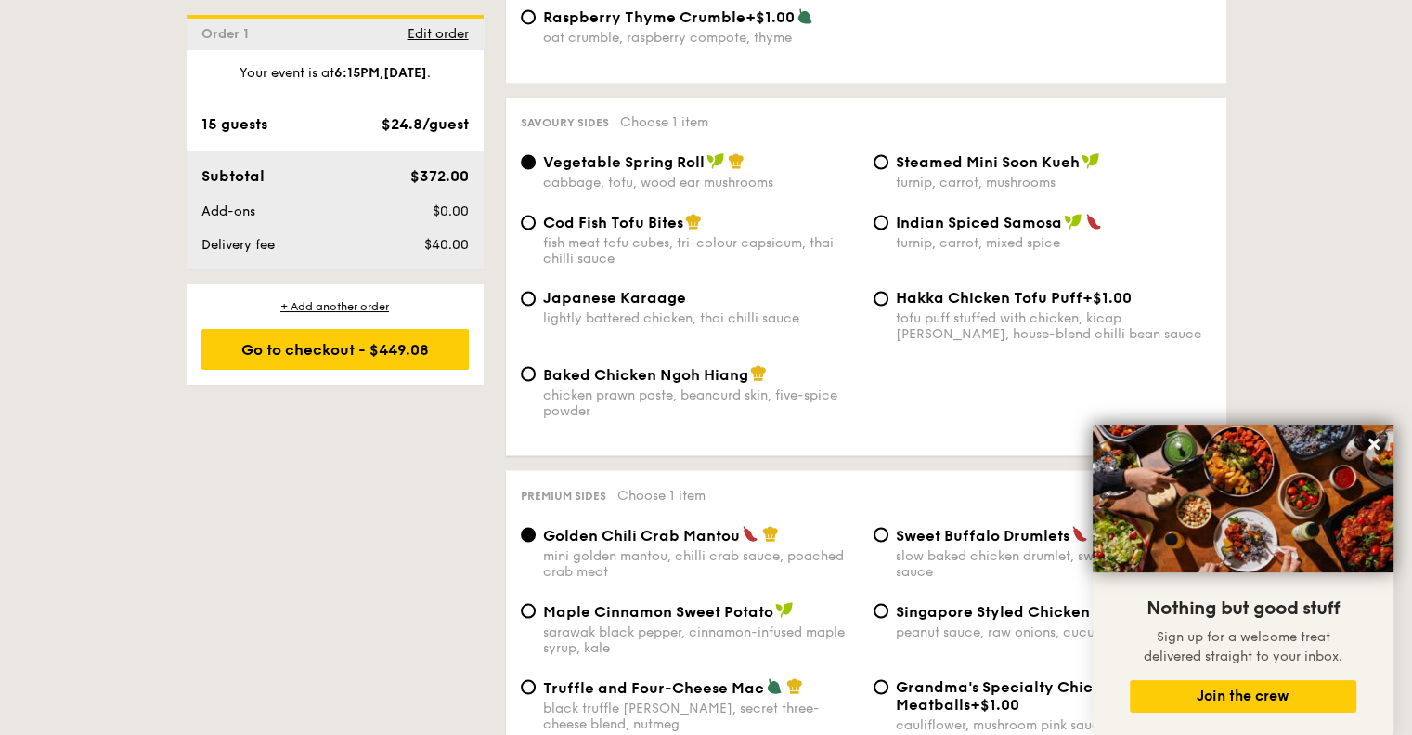
click at [579, 306] on span "Japanese Karaage" at bounding box center [614, 298] width 143 height 18
click at [536, 306] on input "Japanese Karaage lightly battered chicken, thai chilli sauce" at bounding box center [528, 298] width 15 height 15
radio input "true"
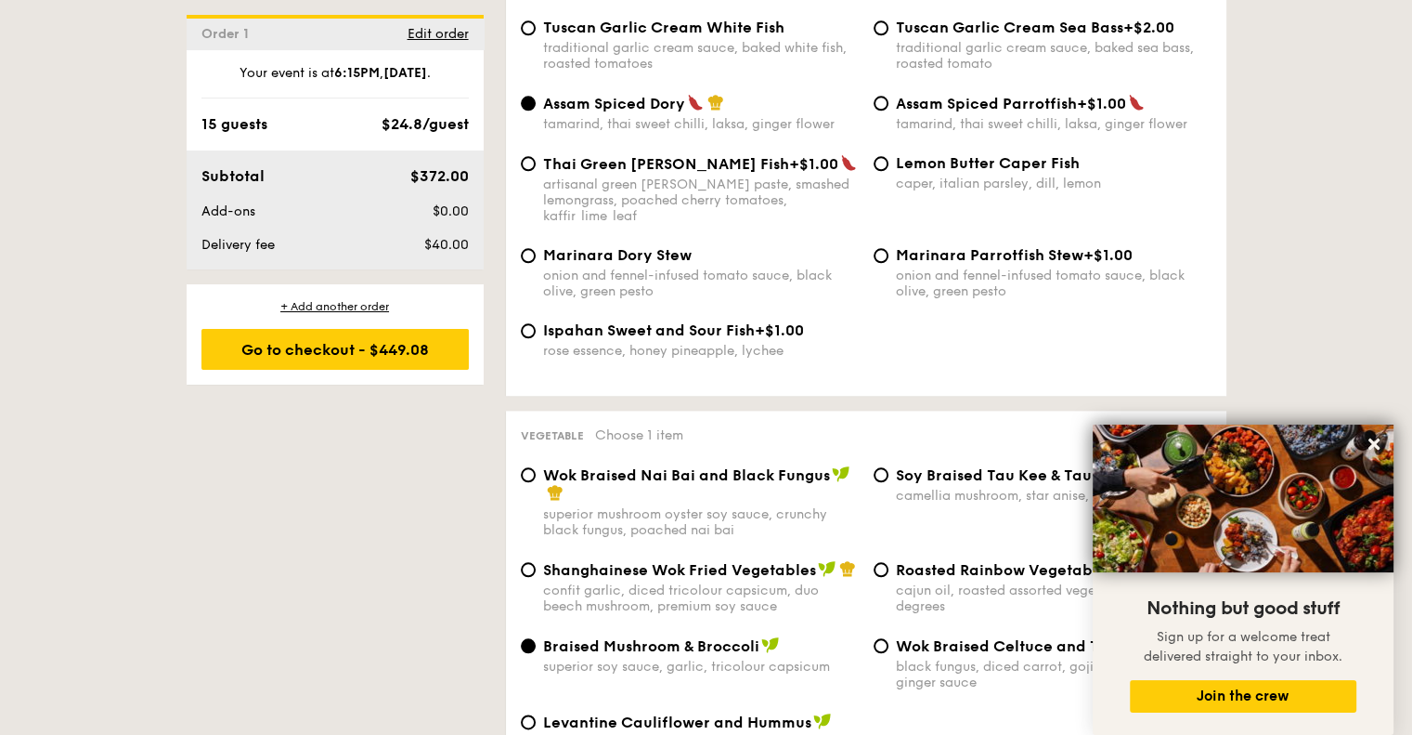
scroll to position [1857, 0]
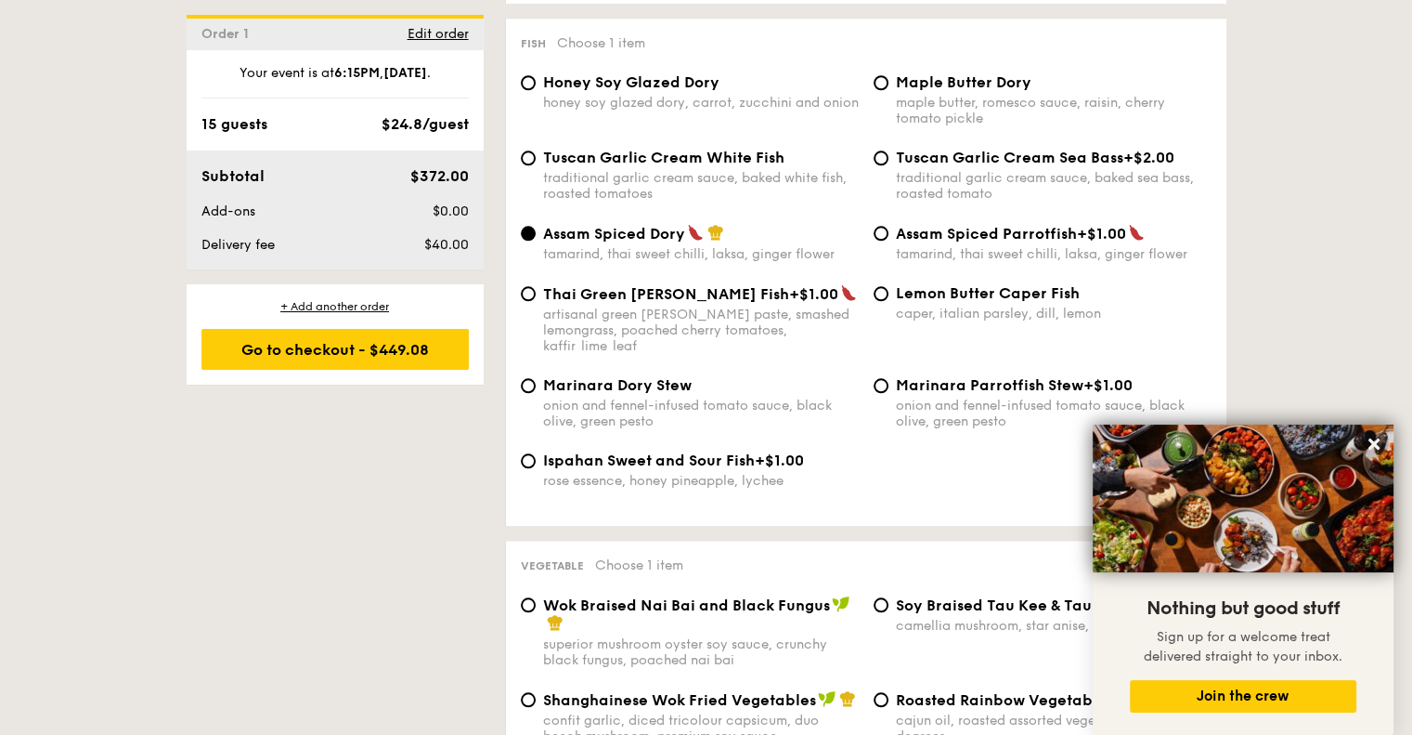
click at [789, 303] on span "+$1.00" at bounding box center [813, 294] width 49 height 18
click at [536, 301] on input "Thai Green [PERSON_NAME] Fish +$1.00 artisanal green [PERSON_NAME] paste, smash…" at bounding box center [528, 293] width 15 height 15
radio input "true"
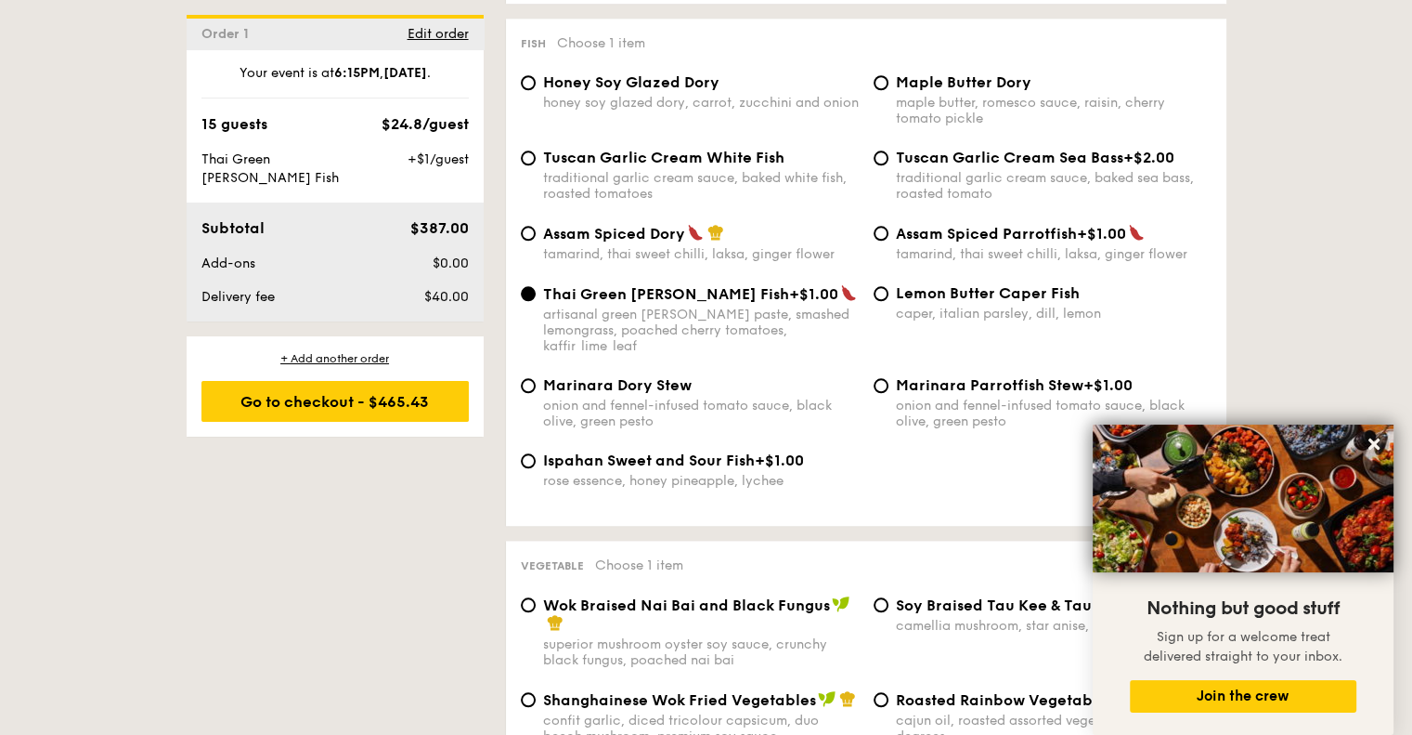
click at [676, 242] on span "Assam Spiced Dory" at bounding box center [614, 234] width 142 height 18
click at [536, 241] on input "Assam Spiced Dory tamarind, thai sweet chilli, laksa, ginger flower" at bounding box center [528, 233] width 15 height 15
radio input "true"
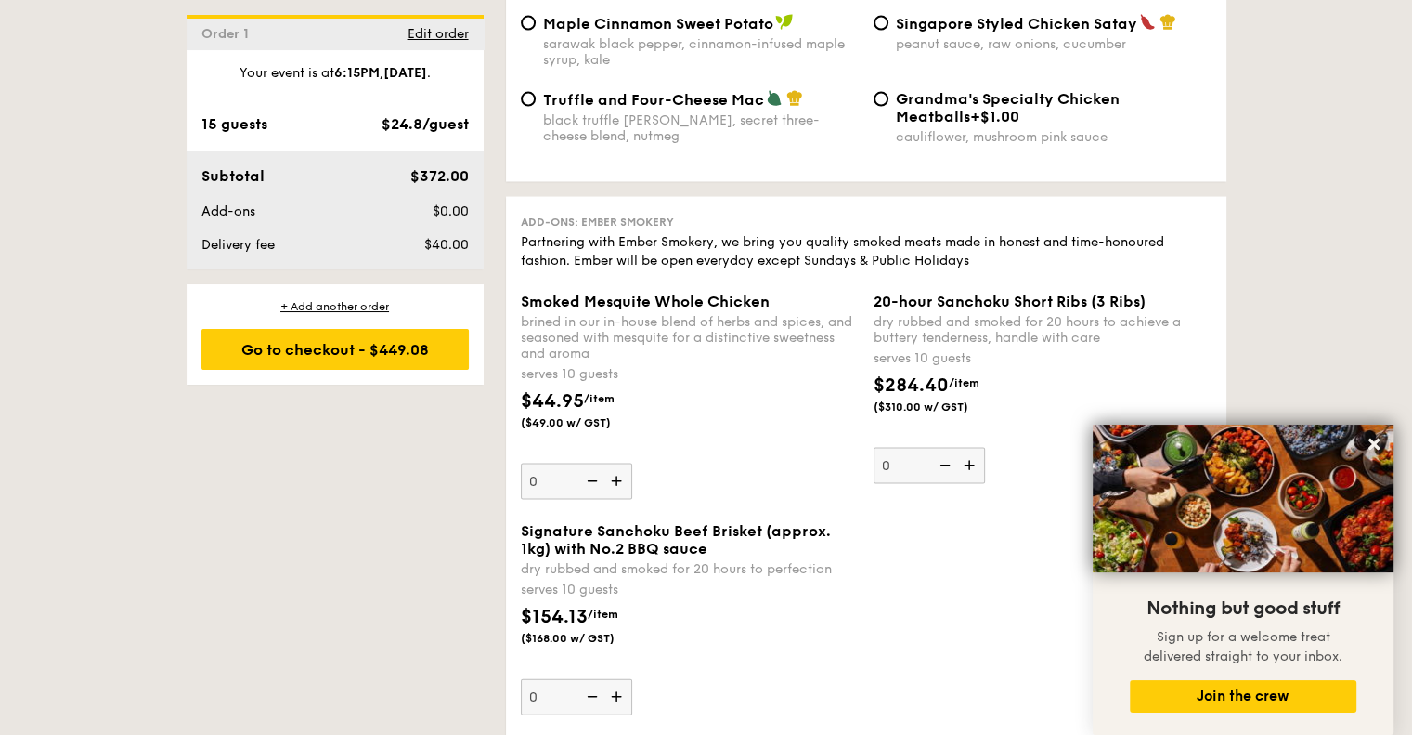
scroll to position [3900, 0]
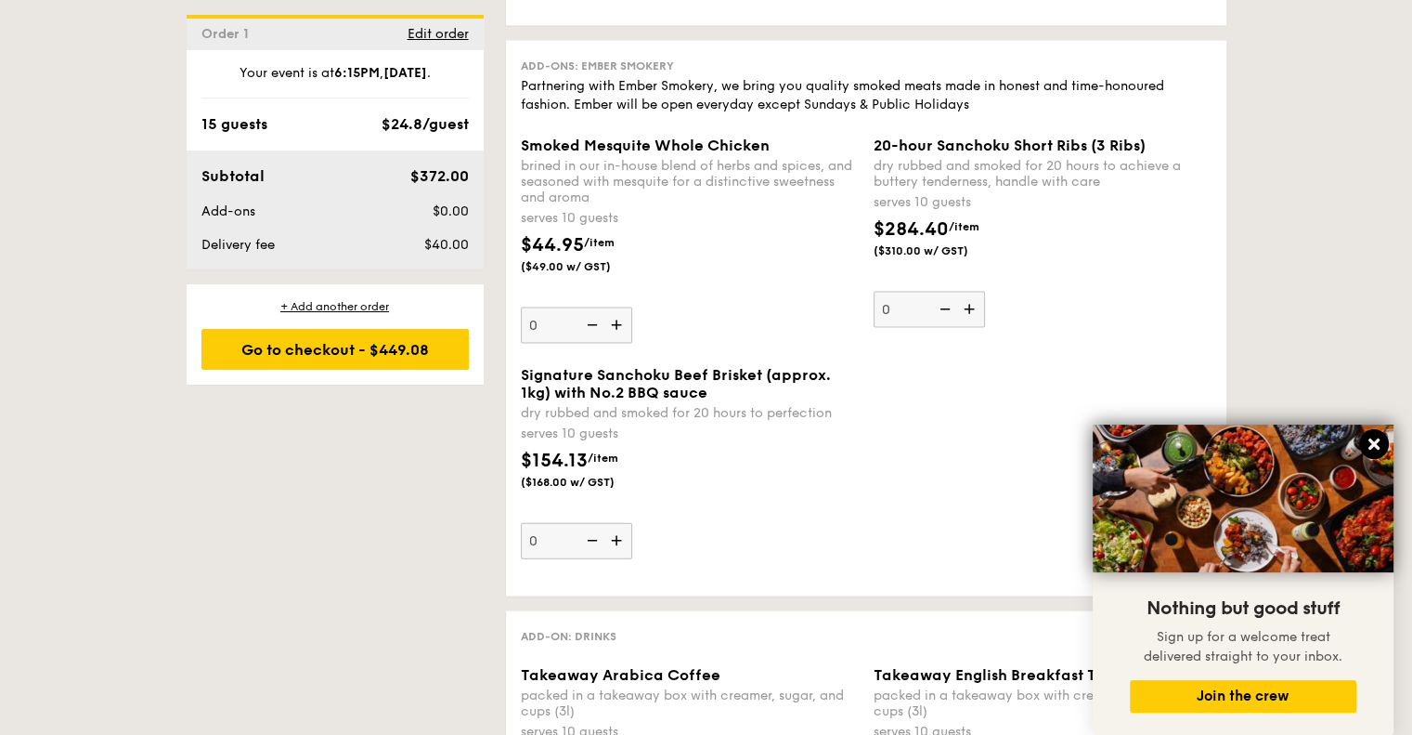
click at [1374, 442] on icon at bounding box center [1374, 443] width 11 height 11
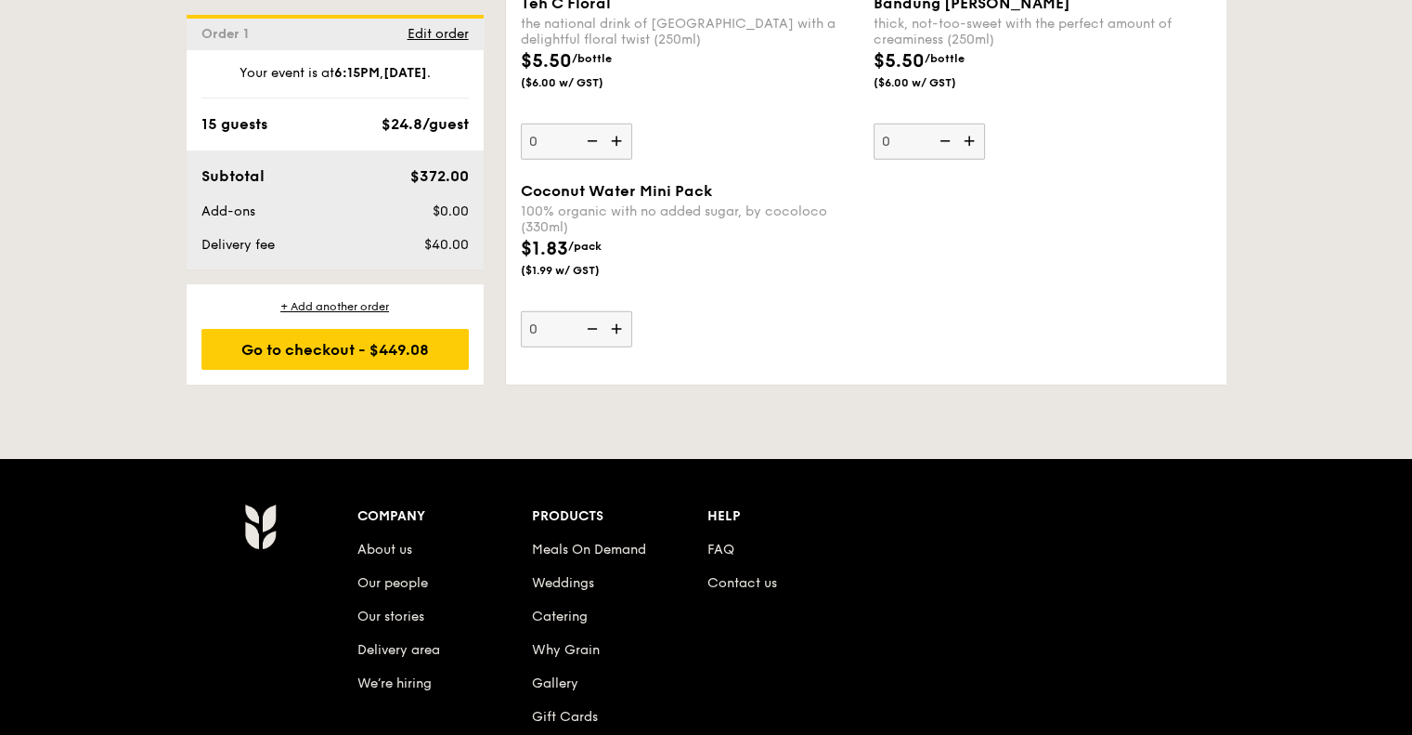
scroll to position [5665, 0]
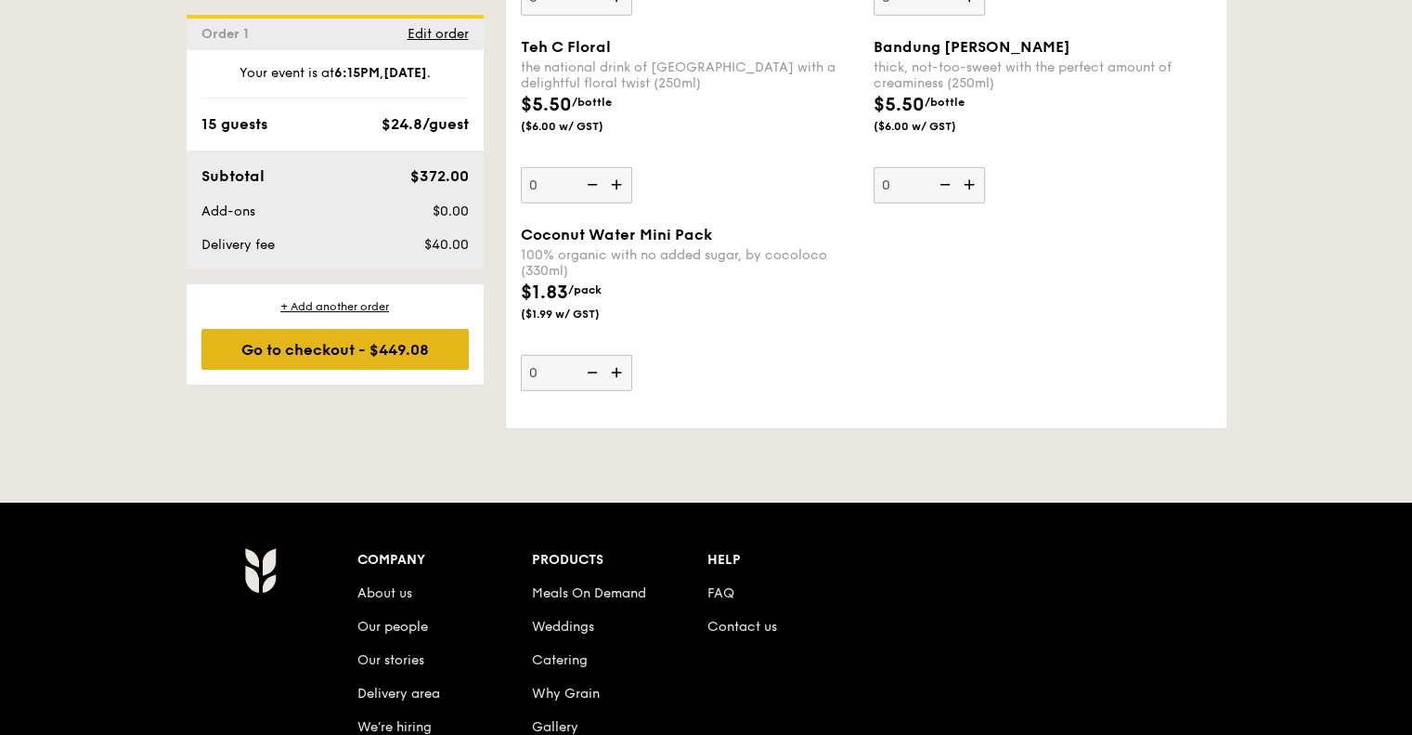
click at [387, 338] on div "Go to checkout - $449.08" at bounding box center [335, 349] width 267 height 41
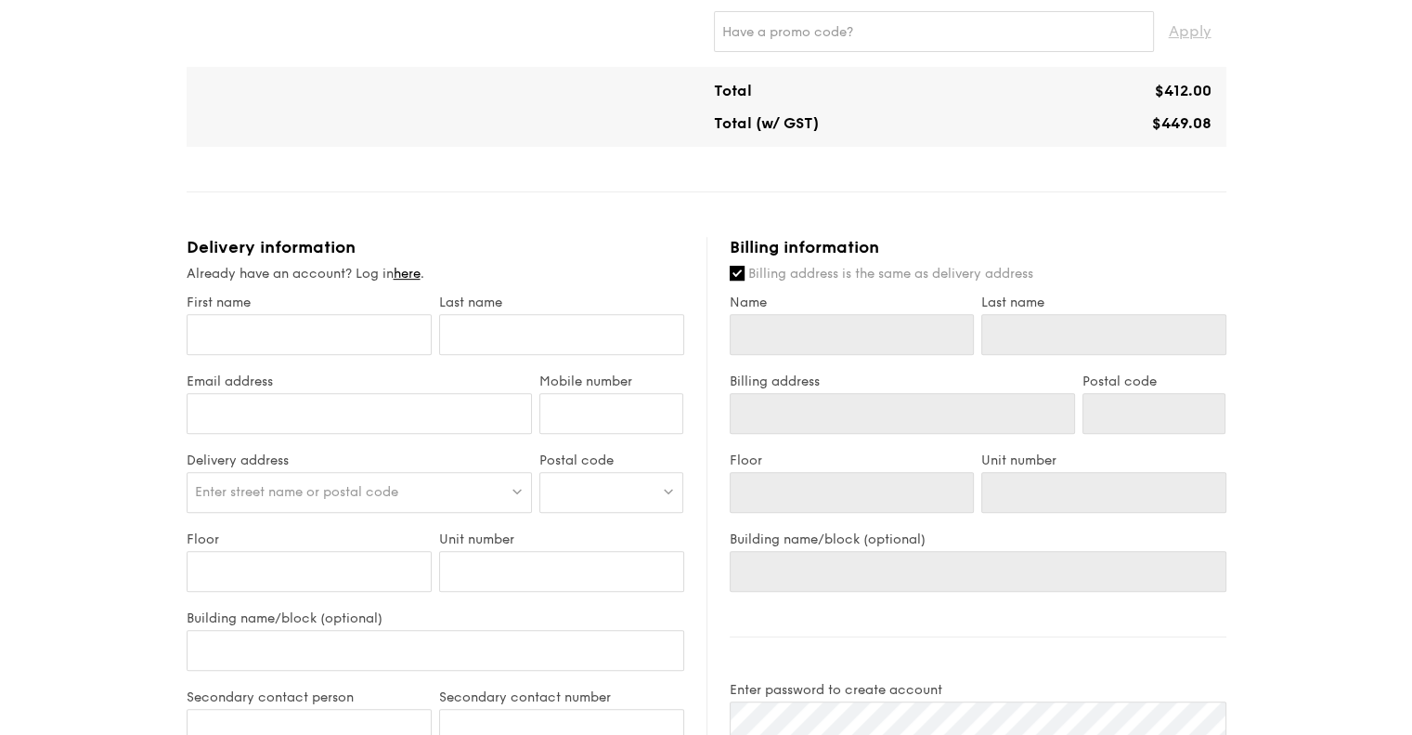
scroll to position [743, 0]
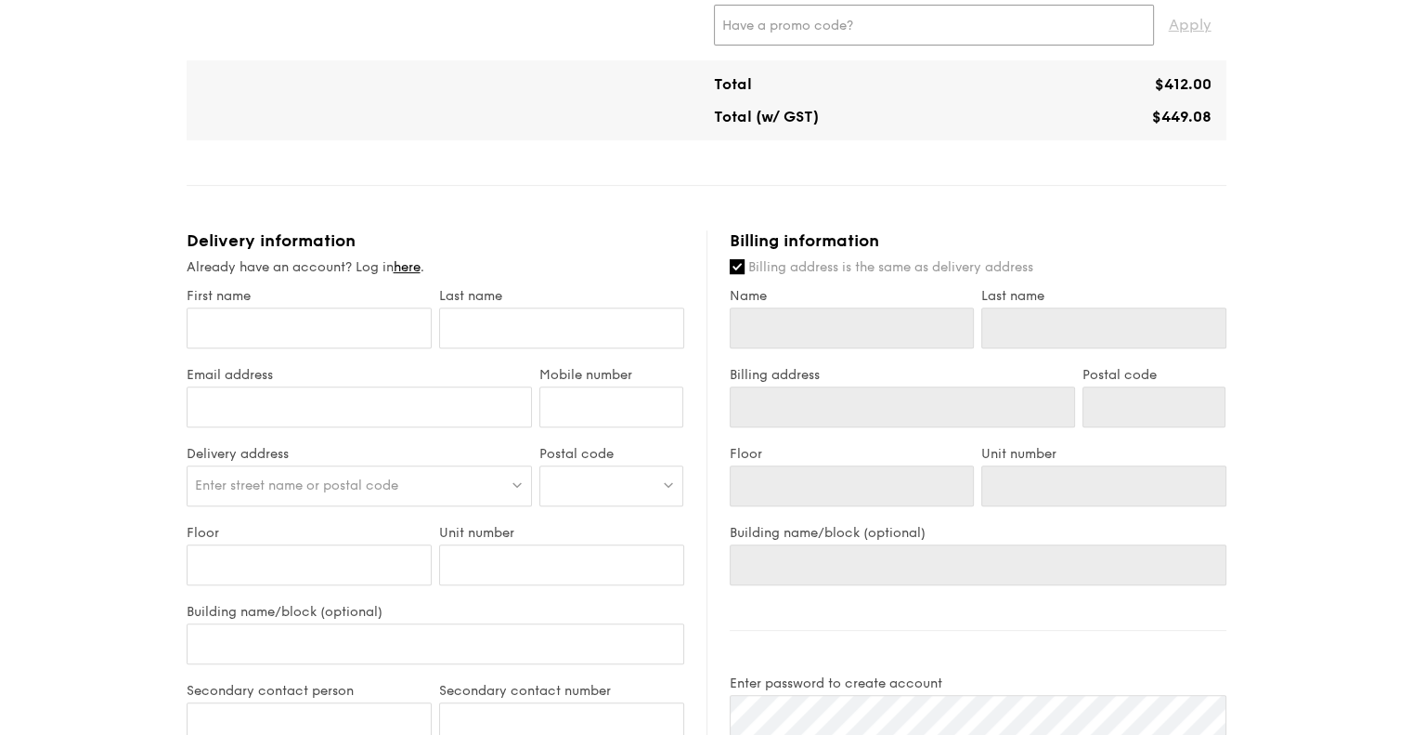
click at [873, 33] on input "text" at bounding box center [934, 25] width 440 height 41
type input "IREADGRAINADS"
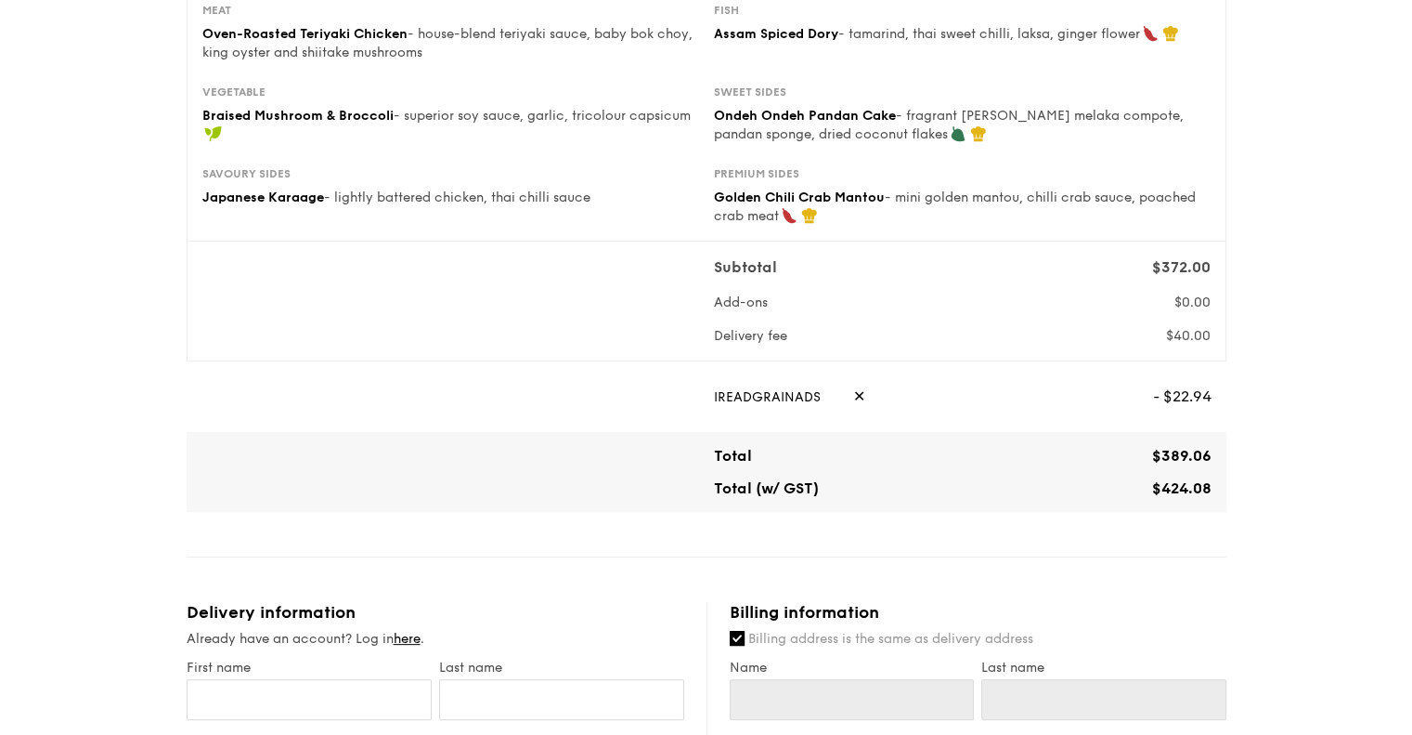
scroll to position [186, 0]
